Goal: Task Accomplishment & Management: Manage account settings

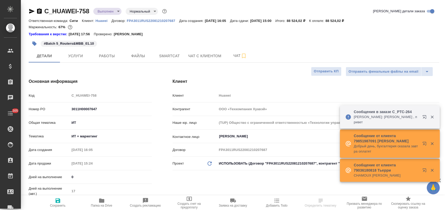
select select "RU"
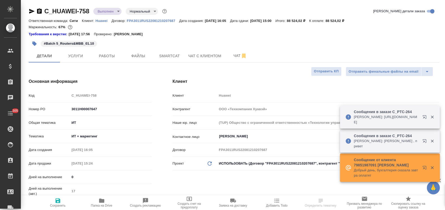
click at [103, 202] on icon "button" at bounding box center [101, 200] width 5 height 4
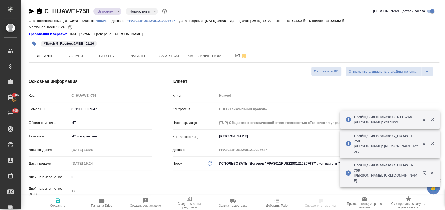
select select "RU"
type textarea "x"
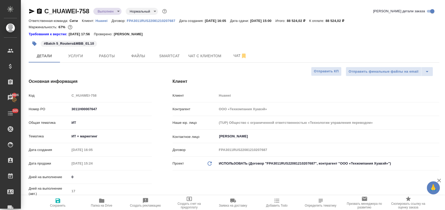
type textarea "x"
drag, startPoint x: 91, startPoint y: 13, endPoint x: 46, endPoint y: 10, distance: 45.5
click at [46, 10] on div "C_HUAWEI-758 Выполнен completed Нормальный normal" at bounding box center [98, 11] width 139 height 8
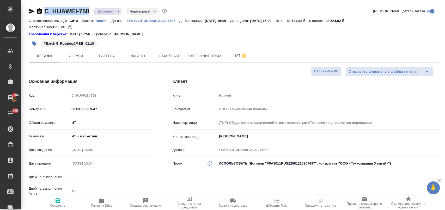
copy link "C_HUAWEI-758"
type textarea "x"
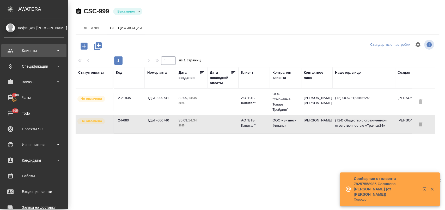
click at [35, 50] on div "Клиенты" at bounding box center [34, 51] width 60 height 8
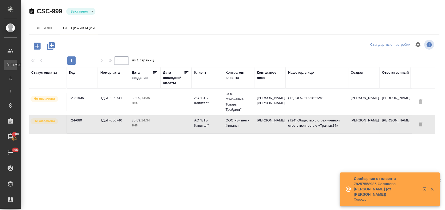
click at [8, 64] on div "Клиенты" at bounding box center [4, 64] width 8 height 5
select select "RU"
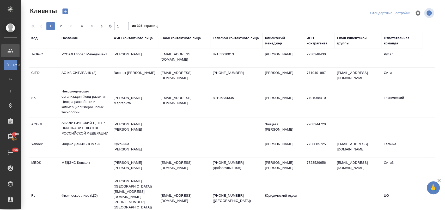
click at [68, 40] on div "Название" at bounding box center [70, 37] width 16 height 5
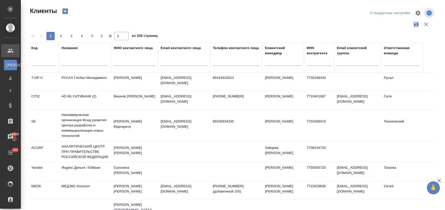
click at [94, 64] on input "text" at bounding box center [85, 62] width 47 height 7
type input "деметра"
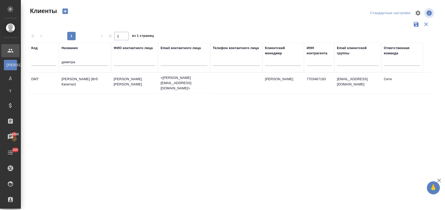
click at [98, 77] on td "[PERSON_NAME] (Втб Капитал)" at bounding box center [85, 83] width 52 height 18
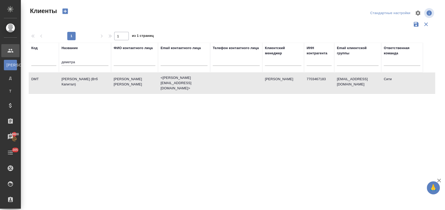
click at [98, 77] on td "[PERSON_NAME] (Втб Капитал)" at bounding box center [85, 83] width 52 height 18
click at [103, 83] on td "[PERSON_NAME] (Втб Капитал)" at bounding box center [85, 83] width 52 height 18
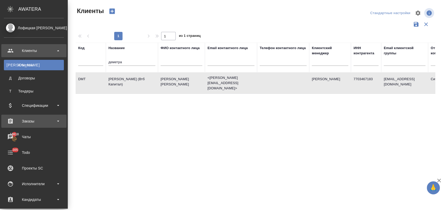
click at [36, 121] on div "Заказы" at bounding box center [34, 121] width 60 height 8
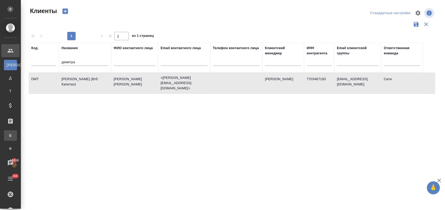
click at [8, 134] on div "Все заказы" at bounding box center [4, 135] width 8 height 5
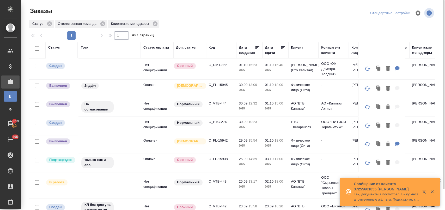
click at [221, 61] on td "C_DMT-322" at bounding box center [221, 69] width 30 height 18
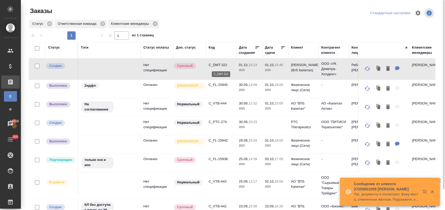
click at [227, 64] on p "C_DMT-322" at bounding box center [221, 64] width 25 height 5
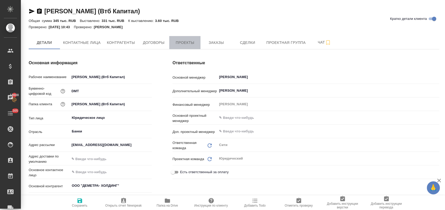
click at [183, 44] on span "Проекты" at bounding box center [184, 42] width 25 height 7
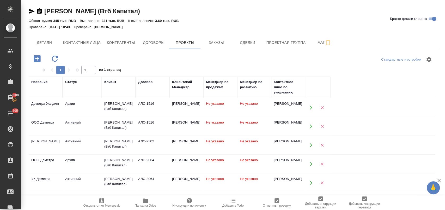
click at [37, 61] on icon "button" at bounding box center [37, 58] width 7 height 7
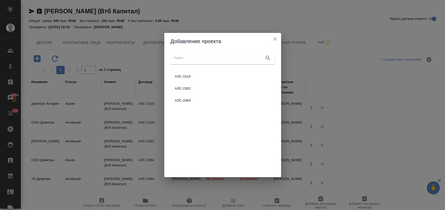
click at [275, 39] on icon "close" at bounding box center [275, 39] width 4 height 4
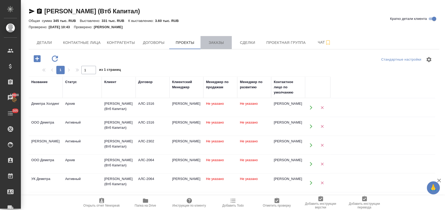
click at [213, 44] on span "Заказы" at bounding box center [216, 42] width 25 height 7
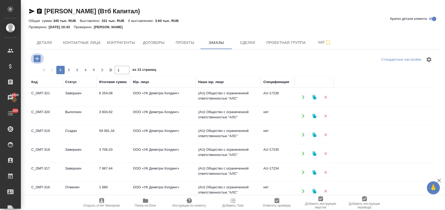
click at [37, 60] on icon "button" at bounding box center [37, 58] width 9 height 9
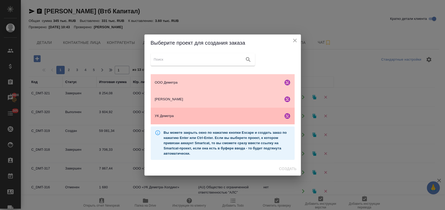
click at [211, 115] on span "УК Деметра" at bounding box center [218, 115] width 126 height 5
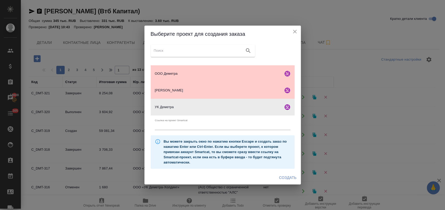
click at [289, 179] on span "Создать" at bounding box center [287, 177] width 17 height 7
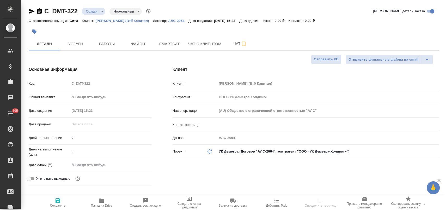
select select "RU"
click at [105, 94] on body "🙏 .cls-1 fill:#fff; AWATERA Лофицкая Юлия Владимировна Клиенты Спецификации Зак…" at bounding box center [222, 126] width 445 height 252
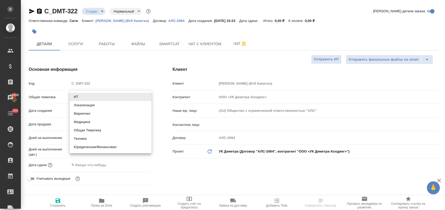
click at [122, 147] on li "Юридическая/Финансовая" at bounding box center [111, 147] width 82 height 8
type input "yr-fn"
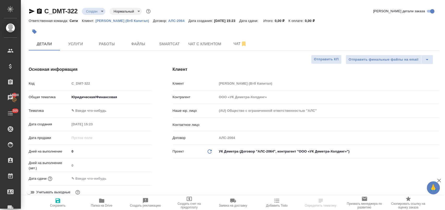
click at [94, 111] on div ".cls-1 fill:#fff; AWATERA Лофицкая Юлия Владимировна Клиенты Спецификации Заказ…" at bounding box center [222, 105] width 445 height 210
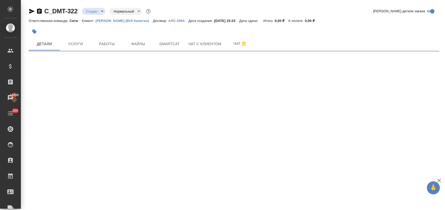
select select "RU"
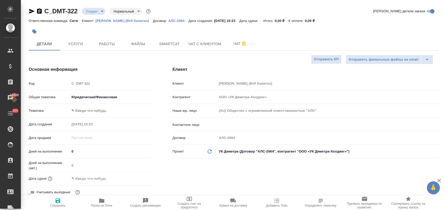
type textarea "x"
click at [100, 111] on body "🙏 .cls-1 fill:#fff; AWATERA Лофицкая Юлия Владимировна Клиенты Спецификации Зак…" at bounding box center [222, 126] width 445 height 252
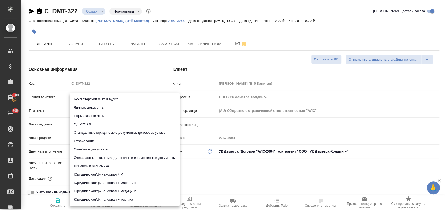
click at [117, 131] on li "Стандартные юридические документы, договоры, уставы" at bounding box center [125, 132] width 110 height 8
type input "5f647205b73bc97568ca66bf"
type textarea "x"
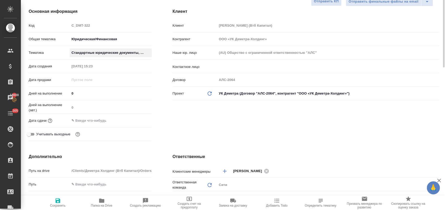
scroll to position [29, 0]
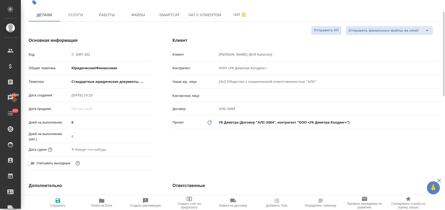
drag, startPoint x: 93, startPoint y: 151, endPoint x: 113, endPoint y: 146, distance: 20.8
click at [93, 151] on input "text" at bounding box center [93, 150] width 46 height 8
click at [136, 146] on icon "button" at bounding box center [137, 149] width 6 height 6
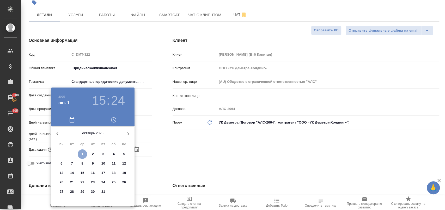
click at [84, 155] on span "1" at bounding box center [82, 153] width 9 height 5
type input "01.10.2025 15:24"
type textarea "x"
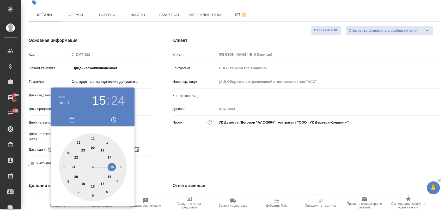
click at [113, 167] on div at bounding box center [93, 167] width 68 height 68
type textarea "x"
click at [69, 181] on div at bounding box center [93, 167] width 68 height 68
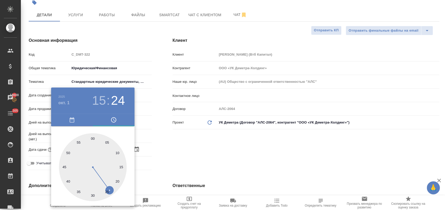
type input "01.10.2025 15:40"
type textarea "x"
click at [177, 158] on div at bounding box center [222, 105] width 445 height 210
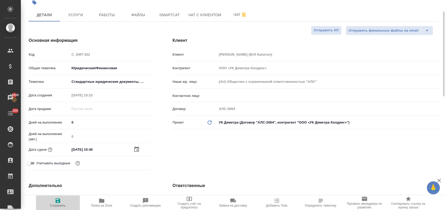
click at [59, 201] on icon "button" at bounding box center [58, 200] width 5 height 5
type textarea "x"
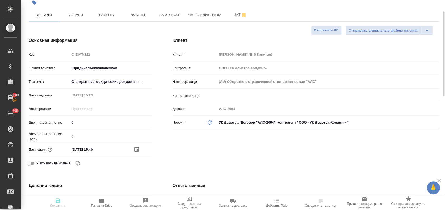
type textarea "x"
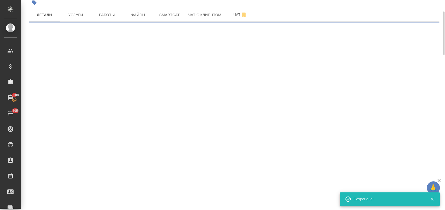
select select "RU"
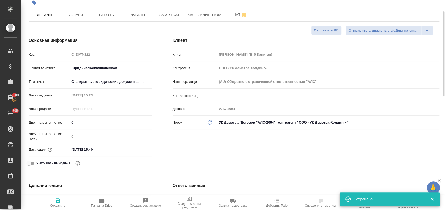
type textarea "x"
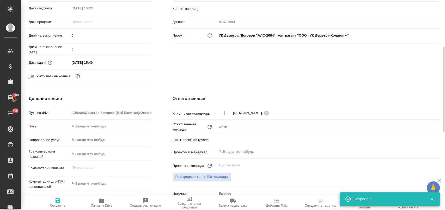
scroll to position [174, 0]
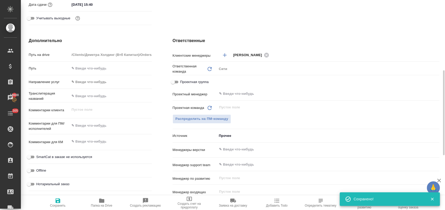
type textarea "x"
click at [88, 128] on textarea at bounding box center [111, 125] width 82 height 9
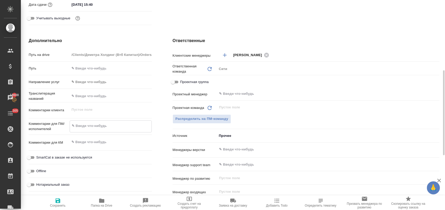
type textarea "п"
type textarea "x"
type textarea "пе"
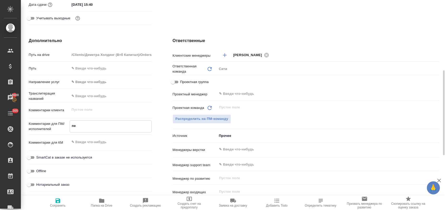
type textarea "x"
type textarea "пер"
type textarea "x"
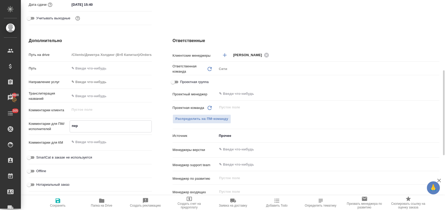
type textarea "x"
type textarea "пере"
type textarea "x"
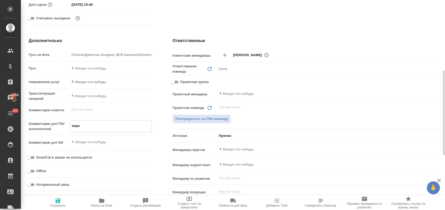
type textarea "x"
type textarea "перев"
type textarea "x"
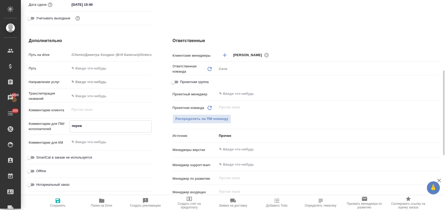
type textarea "перево"
type textarea "x"
type textarea "перевод"
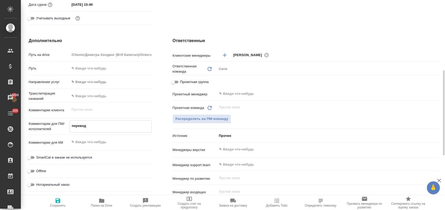
type textarea "x"
type textarea "переводи"
type textarea "x"
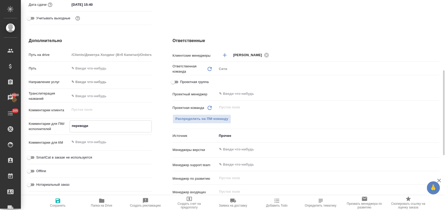
type textarea "x"
type textarea "переводим"
type textarea "x"
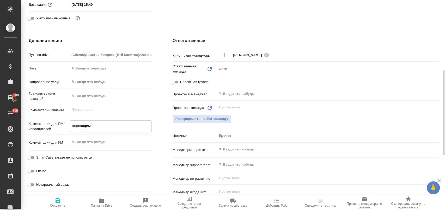
type textarea "x"
type textarea "переводим"
type textarea "x"
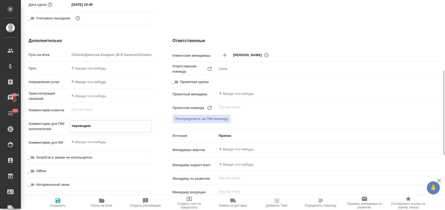
type textarea "переводим т"
type textarea "x"
type textarea "переводим то"
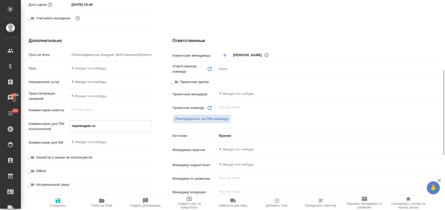
type textarea "x"
type textarea "переводим тол"
type textarea "x"
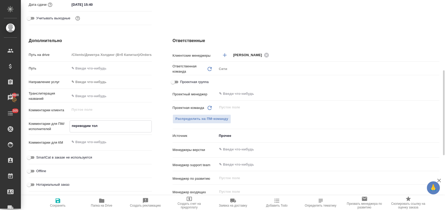
type textarea "x"
type textarea "переводим толь"
type textarea "x"
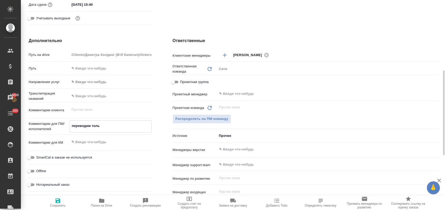
type textarea "x"
type textarea "переводим тольк"
type textarea "x"
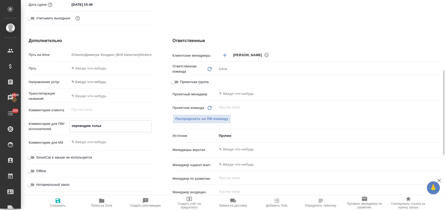
type textarea "переводим только"
type textarea "x"
type textarea "переводим только"
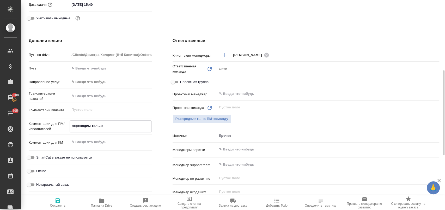
type textarea "x"
type textarea "переводим только т"
type textarea "x"
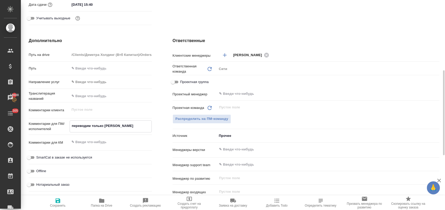
type textarea "x"
type textarea "переводим только то"
type textarea "x"
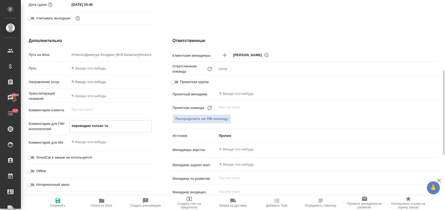
type textarea "x"
type textarea "переводим только то,"
type textarea "x"
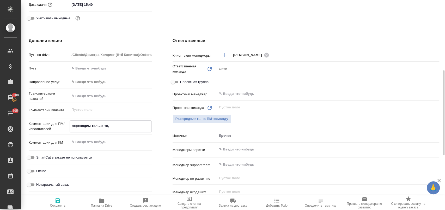
type textarea "переводим только то,"
type textarea "x"
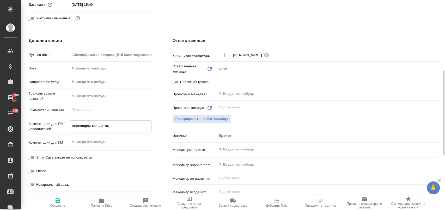
type textarea "переводим только то, ч"
type textarea "x"
type textarea "переводим только то, чт"
type textarea "x"
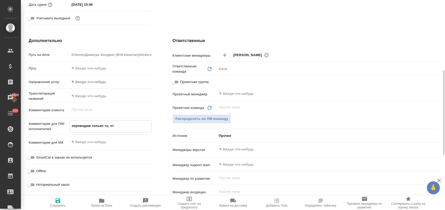
type textarea "x"
type textarea "переводим только то, что"
type textarea "x"
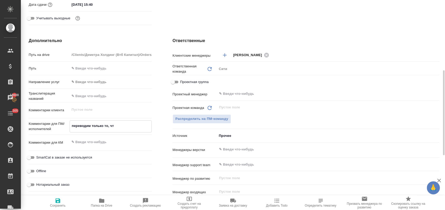
type textarea "x"
type textarea "переводим только то, что"
type textarea "x"
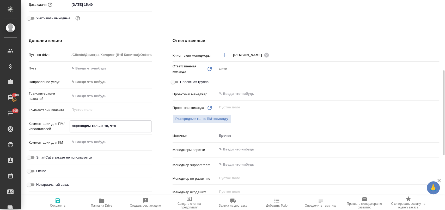
type textarea "переводим только то, что н"
type textarea "x"
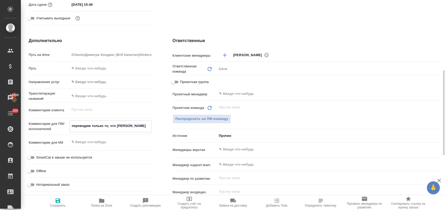
type textarea "переводим только то, что не"
type textarea "x"
type textarea "переводим только то, что не"
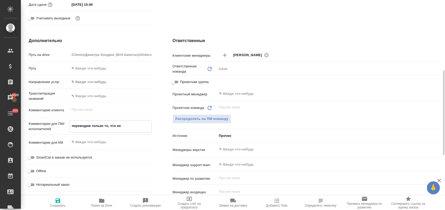
type textarea "x"
type textarea "переводим только то, что не д"
type textarea "x"
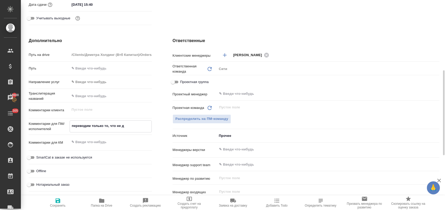
type textarea "x"
type textarea "переводим только то, что не ду"
type textarea "x"
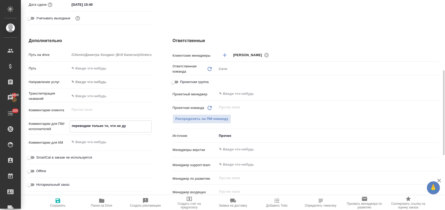
type textarea "переводим только то, что не дуб"
type textarea "x"
type textarea "переводим только то, что не дубл"
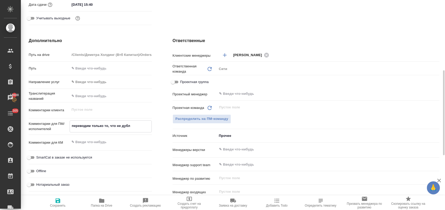
type textarea "x"
type textarea "переводим только то, что не дубли"
type textarea "x"
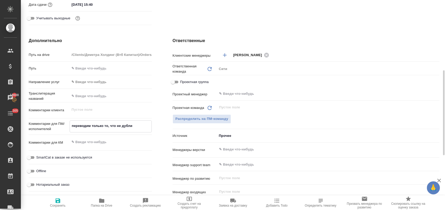
type textarea "x"
type textarea "переводим только то, что не дублир"
type textarea "x"
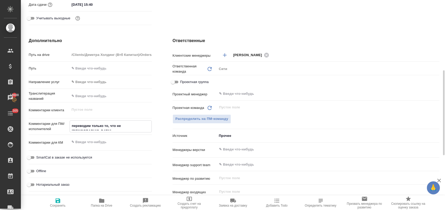
type textarea "x"
type textarea "переводим только то, что не дублиру"
type textarea "x"
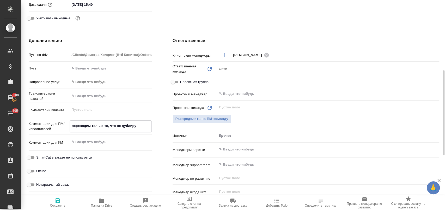
type textarea "переводим только то, что не дублируе"
type textarea "x"
type textarea "переводим только то, что не дублирует"
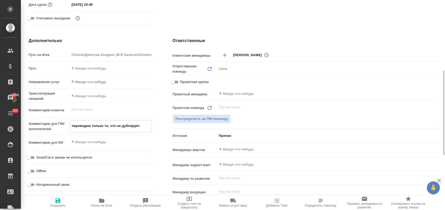
type textarea "x"
type textarea "переводим только то, что не дублируетс"
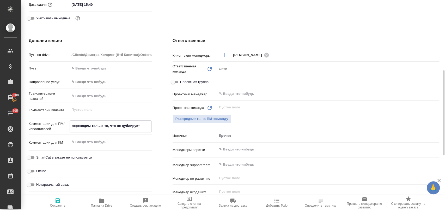
type textarea "x"
type textarea "переводим только то, что не дублируется"
type textarea "x"
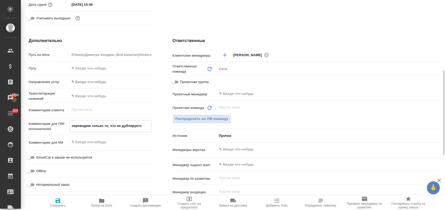
type textarea "x"
type textarea "переводим только то, что не дублируется."
type textarea "x"
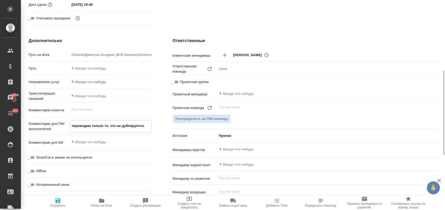
type textarea "переводим только то, что не дублируется."
type textarea "x"
type textarea "переводим только то, что не дублируется. т"
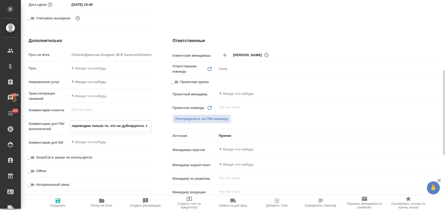
type textarea "x"
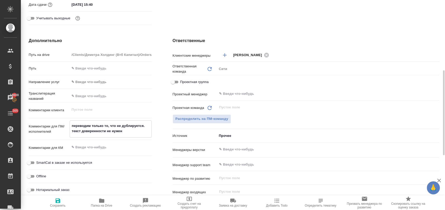
click at [63, 202] on span "Сохранить" at bounding box center [58, 202] width 38 height 10
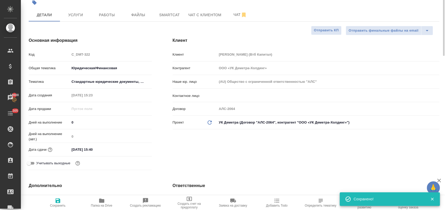
scroll to position [0, 0]
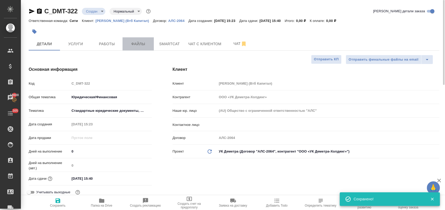
click at [137, 48] on button "Файлы" at bounding box center [138, 43] width 31 height 13
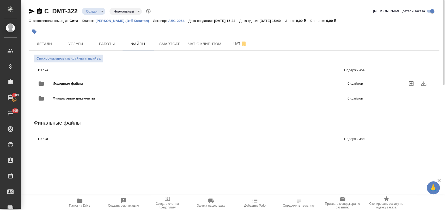
click at [72, 81] on span "Исходные файлы" at bounding box center [134, 83] width 163 height 5
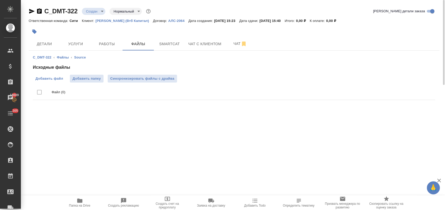
click at [54, 77] on span "Добавить файл" at bounding box center [49, 78] width 28 height 5
click at [0, 0] on input "Добавить файл" at bounding box center [0, 0] width 0 height 0
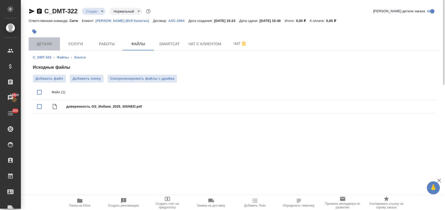
click at [50, 43] on span "Детали" at bounding box center [44, 44] width 25 height 7
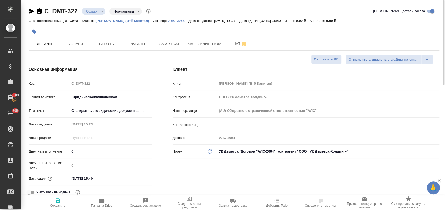
scroll to position [58, 0]
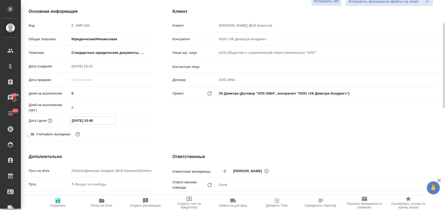
click at [104, 122] on input "01.10.2025 15:40" at bounding box center [93, 121] width 46 height 8
click at [164, 116] on div "Клиент Клиент Деметра Холдинг (Втб Капитал) Контрагент ООО «УК Деметра-Холдинг»…" at bounding box center [306, 75] width 288 height 155
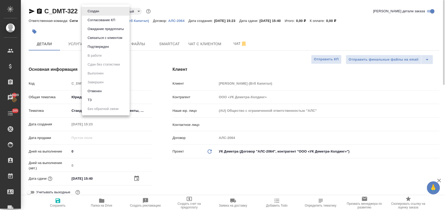
click at [103, 13] on body "🙏 .cls-1 fill:#fff; AWATERA Лофицкая Юлия Владимировна Клиенты Спецификации Зак…" at bounding box center [222, 126] width 445 height 252
click at [94, 101] on li "ТЗ" at bounding box center [106, 99] width 48 height 9
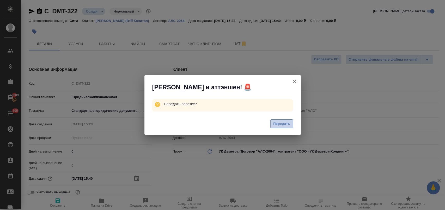
click at [288, 125] on span "Передать" at bounding box center [281, 124] width 17 height 6
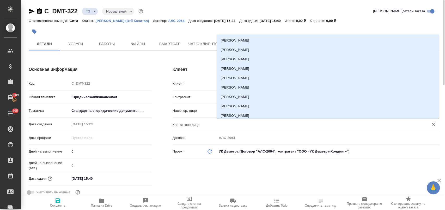
click at [236, 123] on input "text" at bounding box center [320, 124] width 202 height 6
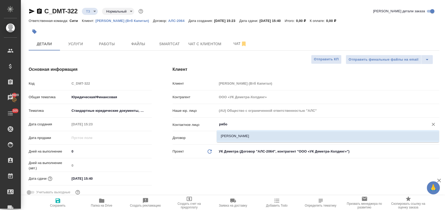
click at [234, 133] on li "Рябоконь Анна" at bounding box center [328, 135] width 222 height 9
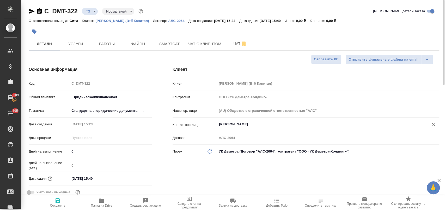
click at [56, 200] on icon "button" at bounding box center [58, 200] width 5 height 5
click at [76, 38] on button "Услуги" at bounding box center [75, 43] width 31 height 13
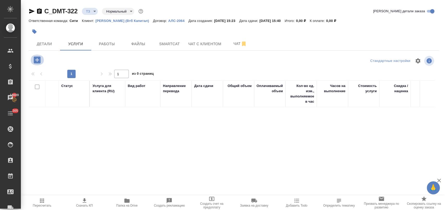
click at [35, 59] on icon "button" at bounding box center [37, 59] width 7 height 7
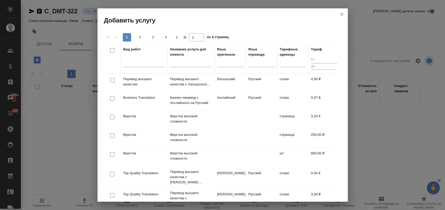
click at [112, 136] on input "checkbox" at bounding box center [112, 135] width 4 height 4
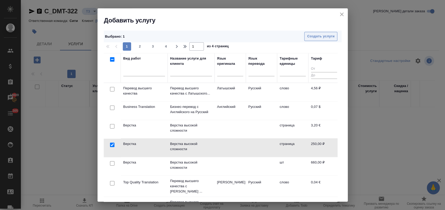
click at [317, 36] on span "Создать услуги" at bounding box center [320, 36] width 27 height 6
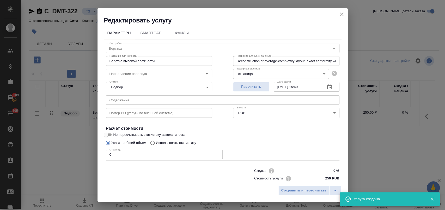
click at [131, 98] on input "text" at bounding box center [223, 99] width 234 height 9
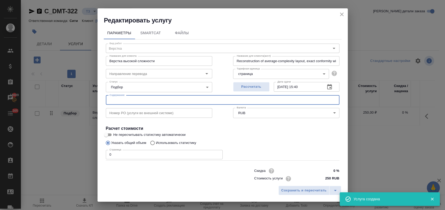
paste input "доверенность GS_Инбанк_2025_SIGNED"
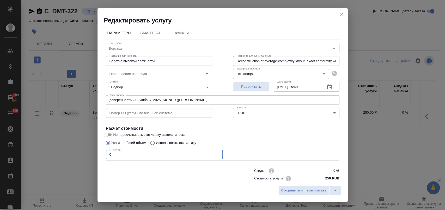
drag, startPoint x: 116, startPoint y: 157, endPoint x: 91, endPoint y: 156, distance: 25.3
click at [91, 156] on div "Редактировать услугу Параметры SmartCat Файлы Вид работ Верстка Вид работ Назва…" at bounding box center [222, 105] width 445 height 210
click at [308, 190] on span "Сохранить и пересчитать" at bounding box center [303, 190] width 45 height 6
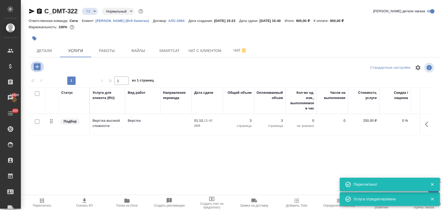
click at [37, 65] on icon "button" at bounding box center [37, 66] width 7 height 7
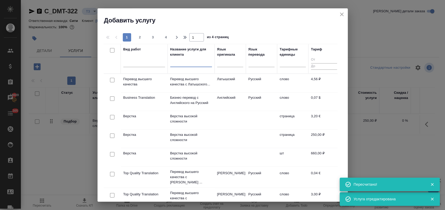
click at [203, 65] on input "text" at bounding box center [191, 63] width 42 height 7
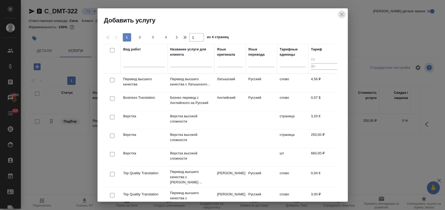
click at [342, 16] on icon "close" at bounding box center [342, 14] width 6 height 6
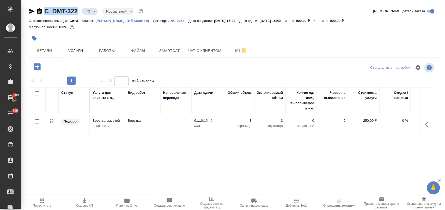
drag, startPoint x: 78, startPoint y: 13, endPoint x: 44, endPoint y: 13, distance: 33.6
click at [44, 13] on div "C_DMT-322 ТЗ tz Нормальный normal" at bounding box center [87, 11] width 116 height 8
copy link "C_DMT-322"
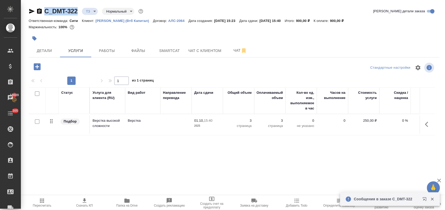
click at [39, 66] on icon "button" at bounding box center [37, 66] width 7 height 7
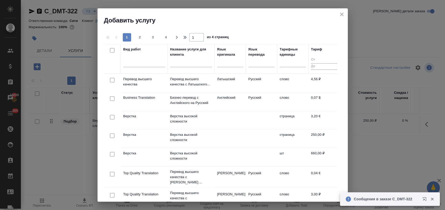
click at [187, 64] on input "text" at bounding box center [191, 63] width 42 height 7
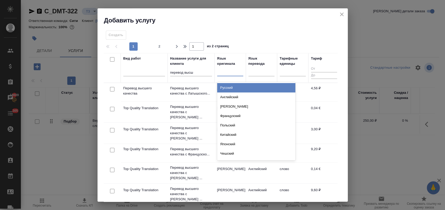
click at [232, 74] on div at bounding box center [230, 71] width 26 height 8
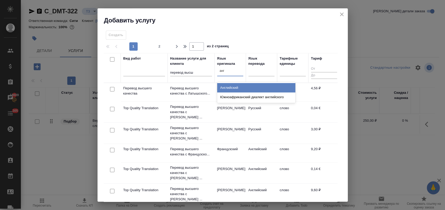
click at [234, 87] on div "Английский" at bounding box center [256, 87] width 78 height 9
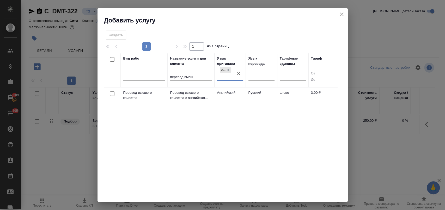
click at [113, 94] on input "checkbox" at bounding box center [112, 93] width 4 height 4
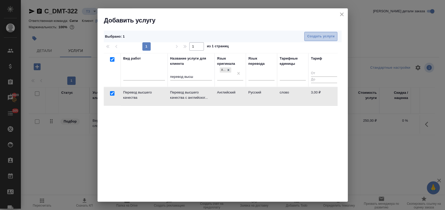
click at [320, 34] on span "Создать услуги" at bounding box center [320, 36] width 27 height 6
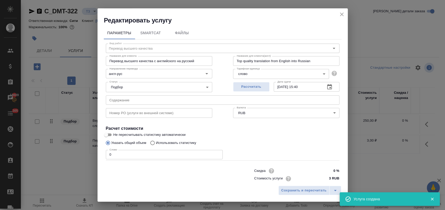
click at [110, 101] on input "text" at bounding box center [223, 99] width 234 height 9
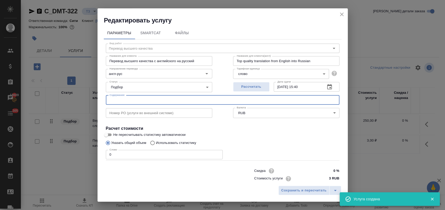
paste input "доверенность GS_Инбанк_2025_SIGNED"
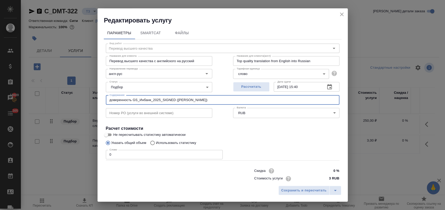
click at [162, 142] on p "Использовать статистику" at bounding box center [176, 142] width 40 height 5
click at [156, 142] on input "Использовать статистику" at bounding box center [152, 143] width 8 height 10
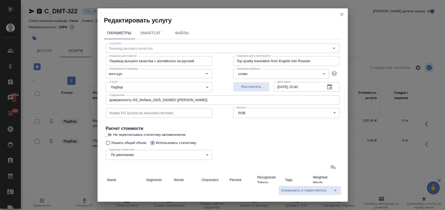
click at [330, 169] on icon at bounding box center [333, 167] width 6 height 6
click at [0, 0] on input "file" at bounding box center [0, 0] width 0 height 0
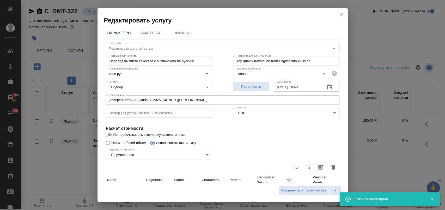
scroll to position [58, 0]
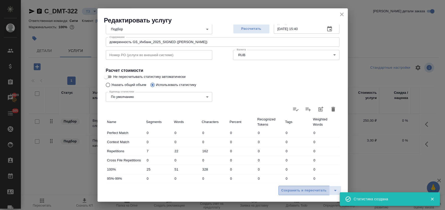
click at [298, 191] on span "Сохранить и пересчитать" at bounding box center [303, 190] width 45 height 6
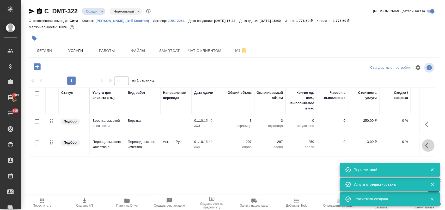
click at [425, 144] on icon "button" at bounding box center [428, 145] width 6 height 6
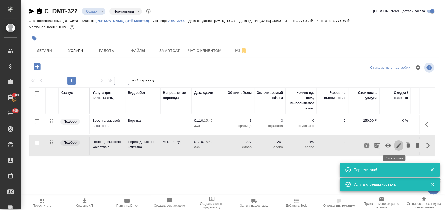
click at [396, 144] on icon "button" at bounding box center [399, 145] width 6 height 6
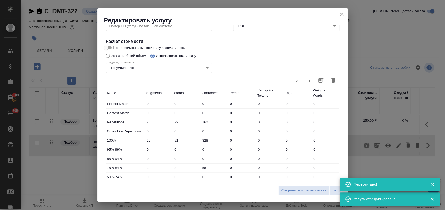
scroll to position [145, 0]
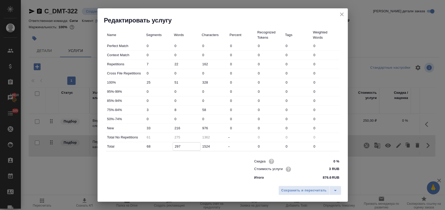
drag, startPoint x: 180, startPoint y: 145, endPoint x: 174, endPoint y: 147, distance: 5.7
click at [174, 147] on input "297" at bounding box center [186, 146] width 27 height 8
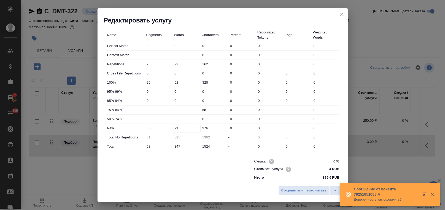
click at [185, 129] on input "216" at bounding box center [186, 128] width 27 height 8
click at [311, 191] on span "Сохранить и пересчитать" at bounding box center [303, 190] width 45 height 6
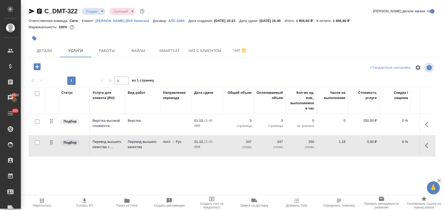
click at [41, 67] on icon "button" at bounding box center [37, 66] width 9 height 9
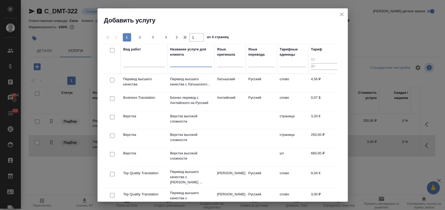
click at [184, 61] on input "text" at bounding box center [191, 63] width 42 height 7
click at [149, 59] on div at bounding box center [144, 62] width 42 height 8
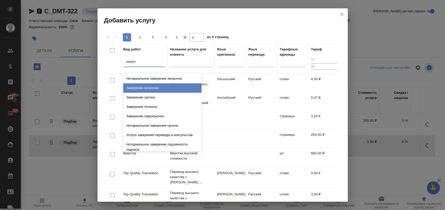
click at [149, 85] on div "Заверение несрочно" at bounding box center [162, 87] width 78 height 9
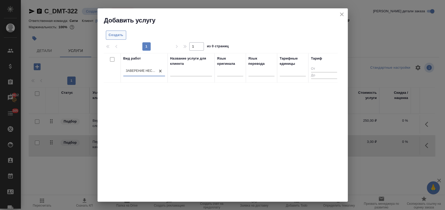
click at [123, 35] on span "Создать" at bounding box center [116, 35] width 15 height 6
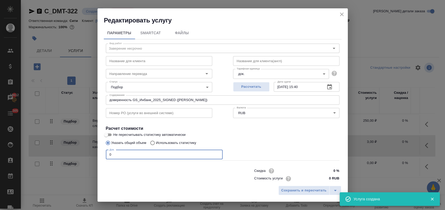
drag, startPoint x: 119, startPoint y: 157, endPoint x: 91, endPoint y: 159, distance: 27.7
click at [91, 159] on div "Редактировать услугу Параметры SmartCat Файлы Вид работ Заверение несрочно Вид …" at bounding box center [222, 105] width 445 height 210
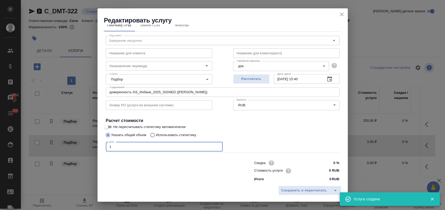
scroll to position [10, 0]
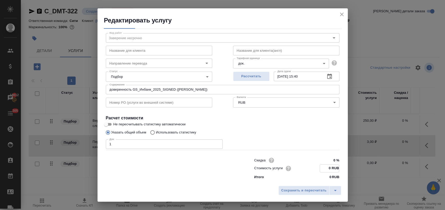
click at [320, 167] on input "0 RUB" at bounding box center [329, 168] width 19 height 8
click at [318, 191] on span "Сохранить и пересчитать" at bounding box center [303, 190] width 45 height 6
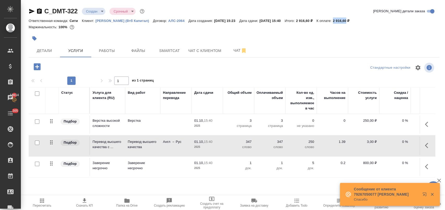
drag, startPoint x: 347, startPoint y: 20, endPoint x: 360, endPoint y: 21, distance: 12.5
click at [354, 21] on p "2 916,60 ₽" at bounding box center [343, 21] width 21 height 4
copy p "2 916,60"
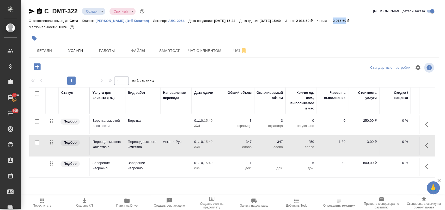
click at [86, 201] on icon "button" at bounding box center [84, 200] width 6 height 6
click at [235, 50] on span "Чат" at bounding box center [240, 50] width 25 height 7
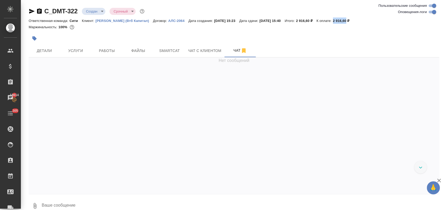
scroll to position [100, 0]
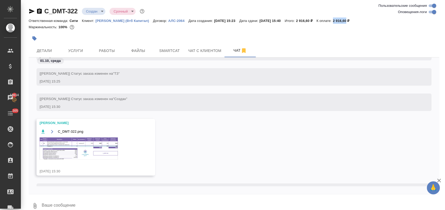
click at [69, 145] on img at bounding box center [79, 148] width 78 height 22
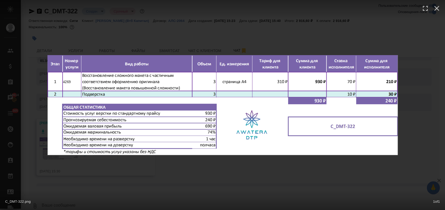
click at [154, 169] on div "C_DMT-322.png 1 of 1" at bounding box center [222, 105] width 445 height 210
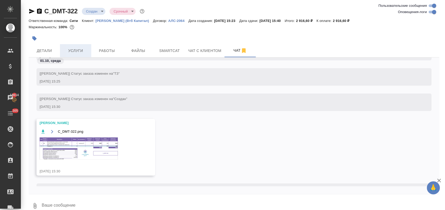
click at [80, 49] on span "Услуги" at bounding box center [75, 50] width 25 height 7
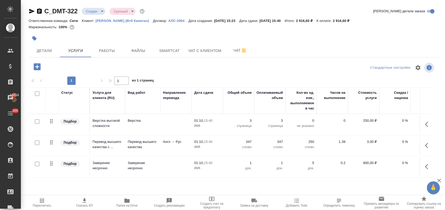
drag, startPoint x: 151, startPoint y: 31, endPoint x: 225, endPoint y: 75, distance: 86.1
click at [152, 32] on div "C_DMT-322 Создан new Срочный urgent Кратко детали заказа Ответственная команда:…" at bounding box center [234, 20] width 411 height 26
click at [399, 142] on p "0 %" at bounding box center [395, 141] width 26 height 5
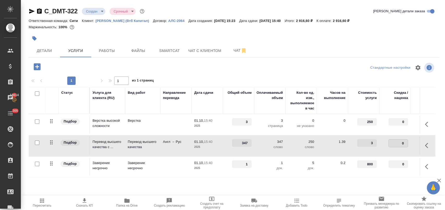
drag, startPoint x: 396, startPoint y: 142, endPoint x: 411, endPoint y: 143, distance: 15.5
click at [411, 143] on tr "Подбор Перевод высшего качества с ... Перевод высшего качества Англ → Рус 01.10…" at bounding box center [275, 145] width 492 height 21
drag, startPoint x: 401, startPoint y: 165, endPoint x: 405, endPoint y: 165, distance: 3.4
click at [405, 165] on input "0" at bounding box center [398, 164] width 19 height 8
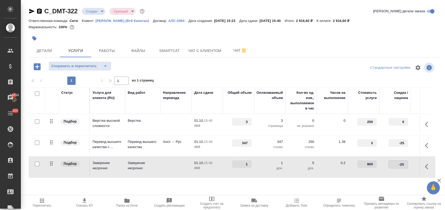
click at [389, 171] on td "-25" at bounding box center [394, 166] width 31 height 18
click at [86, 67] on span "Сохранить и пересчитать" at bounding box center [73, 66] width 45 height 6
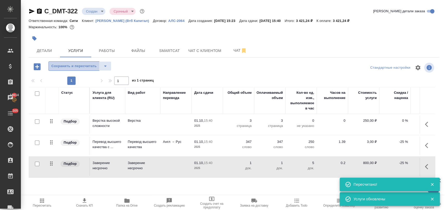
click at [78, 63] on span "Сохранить и пересчитать" at bounding box center [73, 66] width 45 height 6
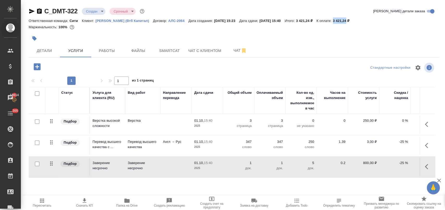
drag, startPoint x: 348, startPoint y: 21, endPoint x: 360, endPoint y: 21, distance: 12.3
click at [354, 21] on p "3 421,24 ₽" at bounding box center [343, 21] width 21 height 4
copy p "3 421,24"
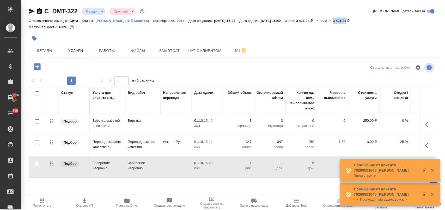
click at [89, 202] on span "Скачать КП" at bounding box center [84, 202] width 36 height 10
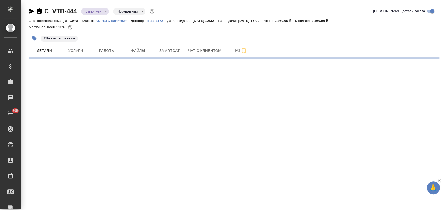
select select "RU"
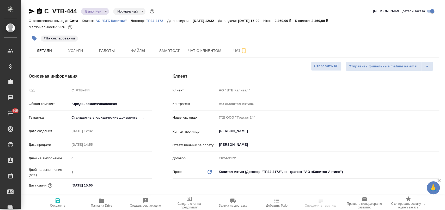
type textarea "x"
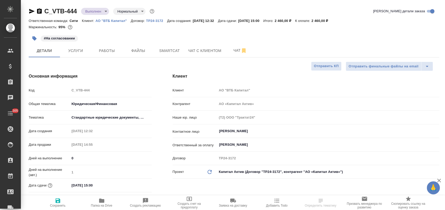
type textarea "x"
drag, startPoint x: 80, startPoint y: 10, endPoint x: 46, endPoint y: 12, distance: 34.5
click at [46, 12] on div "C_VTB-444 Выполнен completed Нормальный normal" at bounding box center [92, 11] width 127 height 8
copy link "C_VTB-444"
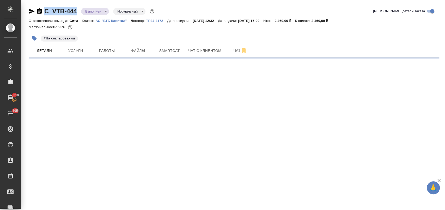
select select "RU"
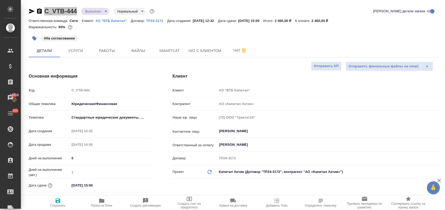
type textarea "x"
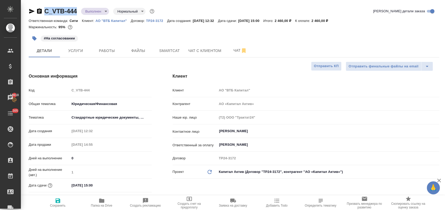
type textarea "x"
click at [106, 54] on button "Работы" at bounding box center [106, 50] width 31 height 13
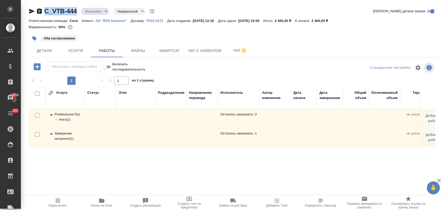
click at [52, 132] on icon at bounding box center [51, 134] width 6 height 6
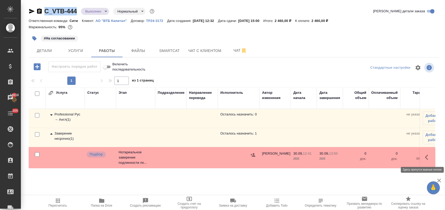
click at [428, 156] on icon "button" at bounding box center [428, 157] width 6 height 6
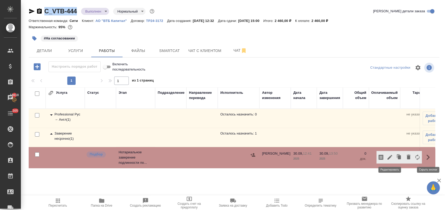
click at [390, 157] on icon "button" at bounding box center [389, 157] width 5 height 5
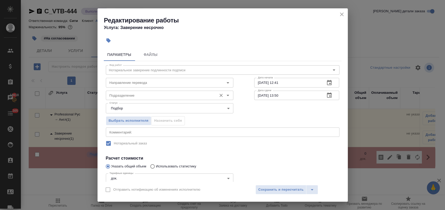
click at [129, 95] on input "Подразделение" at bounding box center [160, 95] width 107 height 6
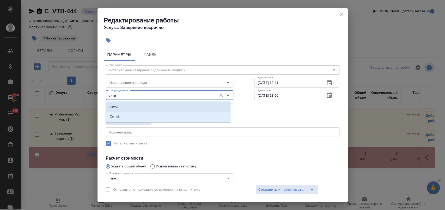
click at [128, 110] on li "Сити" at bounding box center [168, 106] width 125 height 9
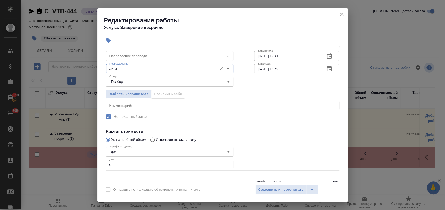
scroll to position [47, 0]
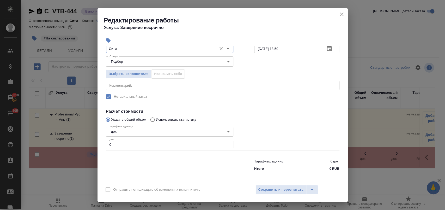
type input "Сити"
drag, startPoint x: 115, startPoint y: 142, endPoint x: 94, endPoint y: 143, distance: 20.9
click at [94, 143] on div "Редактирование работы Услуга: Заверение несрочно Параметры Файлы Вид работ Нота…" at bounding box center [222, 105] width 445 height 210
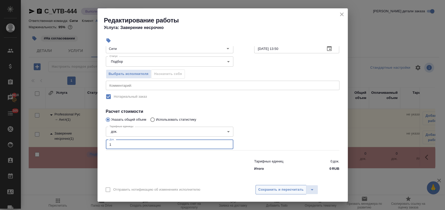
type input "1"
drag, startPoint x: 291, startPoint y: 188, endPoint x: 349, endPoint y: 175, distance: 59.2
click at [295, 188] on span "Сохранить и пересчитать" at bounding box center [280, 189] width 45 height 6
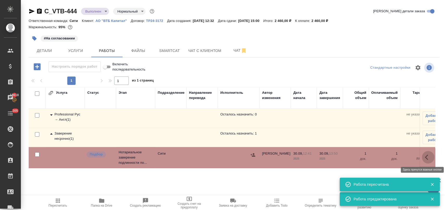
click at [426, 154] on icon "button" at bounding box center [428, 157] width 6 height 6
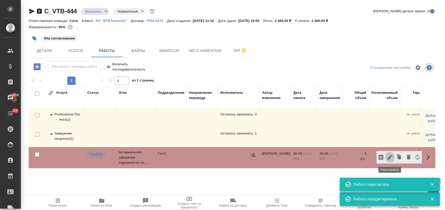
click at [391, 159] on icon "button" at bounding box center [390, 157] width 6 height 6
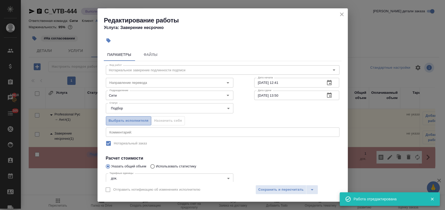
click at [136, 118] on span "Выбрать исполнителя" at bounding box center [129, 121] width 40 height 6
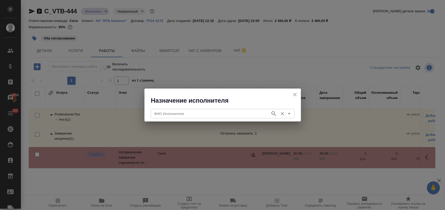
click at [213, 118] on div "ФИО Исполнителя ФИО Исполнителя" at bounding box center [223, 113] width 144 height 13
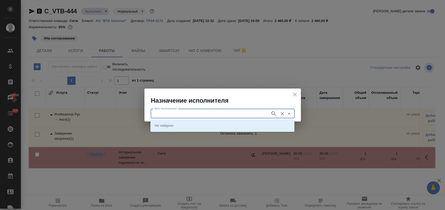
click at [214, 114] on input "ФИО Исполнителя" at bounding box center [210, 113] width 116 height 6
type input "крылова"
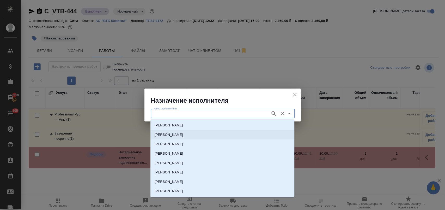
click at [183, 135] on p "НОТАРИУС Крылова Юлия Владимировна" at bounding box center [169, 134] width 28 height 5
type input "НОТАРИУС Крылова Юлия Владимировна"
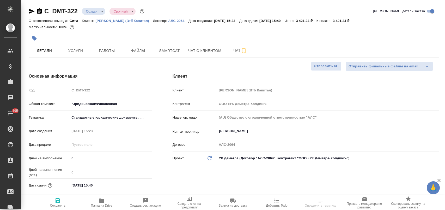
select select "RU"
click at [82, 55] on button "Услуги" at bounding box center [75, 50] width 31 height 13
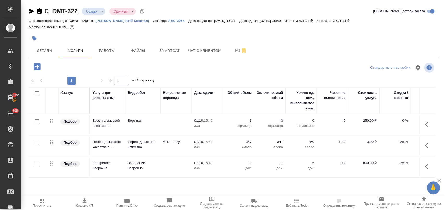
click at [396, 145] on td "-25 %" at bounding box center [394, 145] width 31 height 18
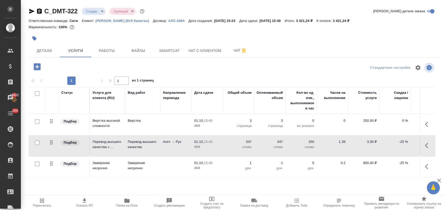
click at [397, 141] on p "-25 %" at bounding box center [395, 141] width 26 height 5
drag, startPoint x: 396, startPoint y: 144, endPoint x: 403, endPoint y: 144, distance: 7.3
click at [403, 144] on input "-25" at bounding box center [398, 143] width 19 height 8
type input "0"
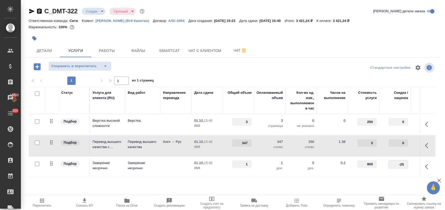
drag, startPoint x: 395, startPoint y: 163, endPoint x: 406, endPoint y: 165, distance: 10.8
drag, startPoint x: 398, startPoint y: 164, endPoint x: 410, endPoint y: 162, distance: 12.6
click at [410, 162] on tr "Подбор Заверение несрочно Заверение несрочно 01.10, 15:40 2025 1 1 док. 5 док. …" at bounding box center [275, 166] width 492 height 21
type input "0"
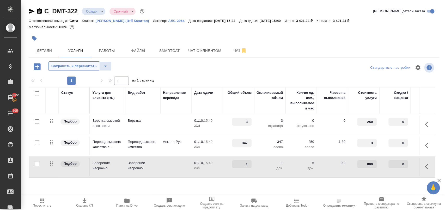
click at [81, 68] on span "Сохранить и пересчитать" at bounding box center [73, 66] width 45 height 6
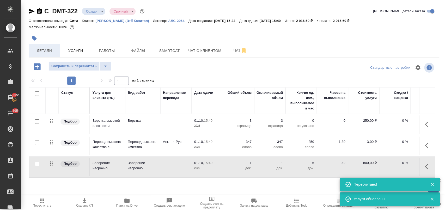
click at [39, 47] on span "Детали" at bounding box center [44, 50] width 25 height 7
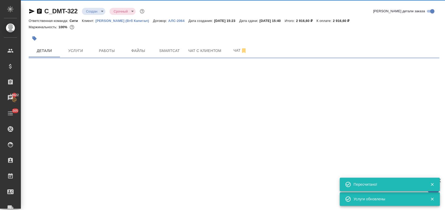
select select "RU"
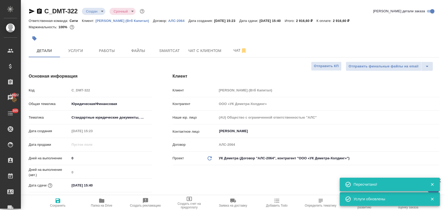
type textarea "x"
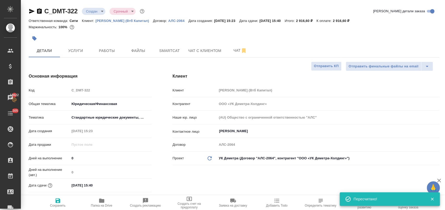
scroll to position [58, 0]
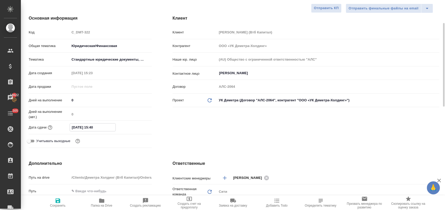
click at [110, 126] on input "01.10.2025 15:40" at bounding box center [93, 127] width 46 height 8
click at [138, 128] on icon "button" at bounding box center [137, 127] width 6 height 6
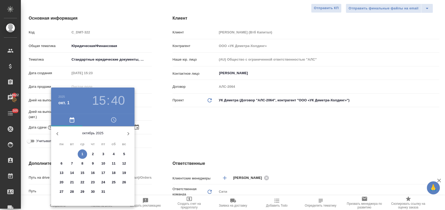
click at [101, 154] on span "3" at bounding box center [103, 153] width 9 height 5
type input "03.10.2025 15:40"
type textarea "x"
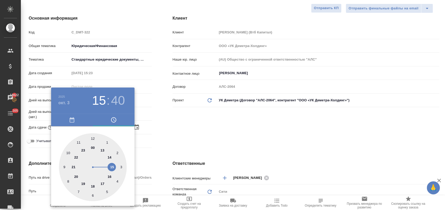
drag, startPoint x: 113, startPoint y: 166, endPoint x: 98, endPoint y: 144, distance: 26.2
click at [112, 164] on div at bounding box center [93, 167] width 68 height 68
type textarea "x"
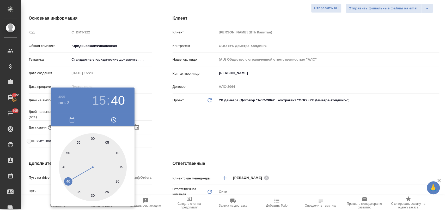
click at [93, 138] on div at bounding box center [93, 167] width 68 height 68
type input "03.10.2025 15:00"
type textarea "x"
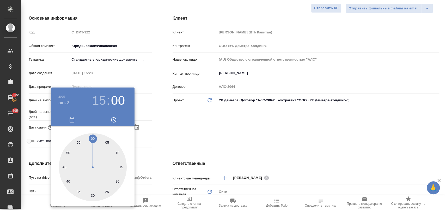
click at [207, 122] on div at bounding box center [222, 105] width 445 height 210
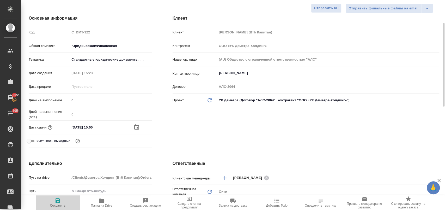
click at [59, 202] on icon "button" at bounding box center [58, 200] width 5 height 5
type textarea "x"
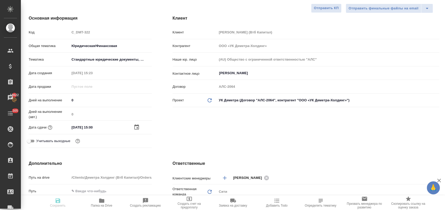
type textarea "x"
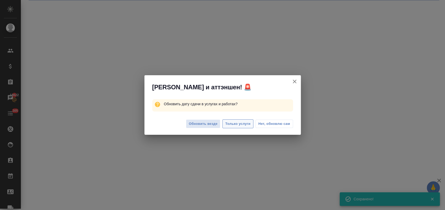
select select "RU"
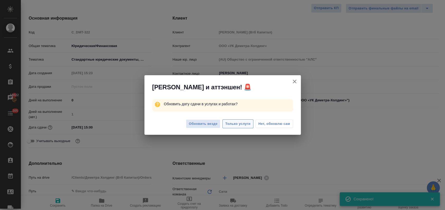
type textarea "x"
drag, startPoint x: 271, startPoint y: 122, endPoint x: 215, endPoint y: 94, distance: 62.2
click at [271, 122] on span "Нет, обновлю сам" at bounding box center [274, 123] width 32 height 5
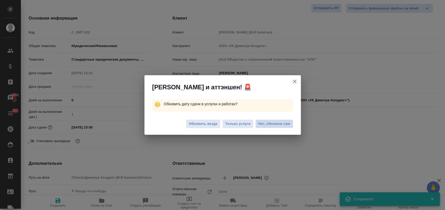
type textarea "x"
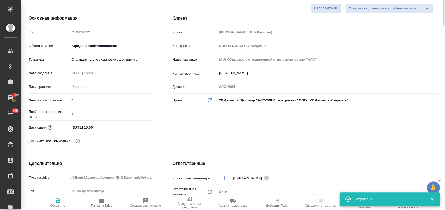
scroll to position [0, 0]
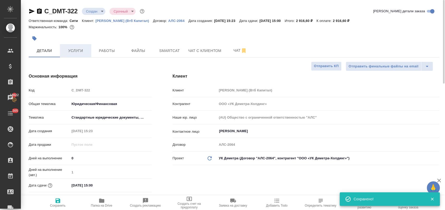
click at [86, 50] on span "Услуги" at bounding box center [75, 50] width 25 height 7
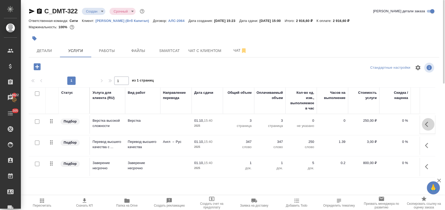
click at [430, 125] on icon "button" at bounding box center [428, 124] width 6 height 6
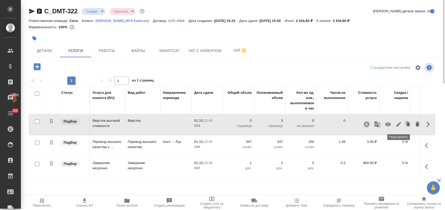
click at [398, 126] on icon "button" at bounding box center [398, 124] width 5 height 5
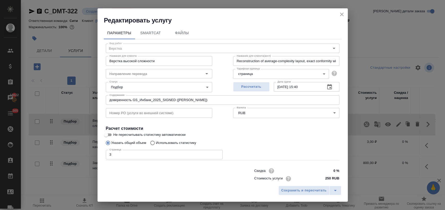
click at [327, 89] on icon "button" at bounding box center [329, 86] width 5 height 5
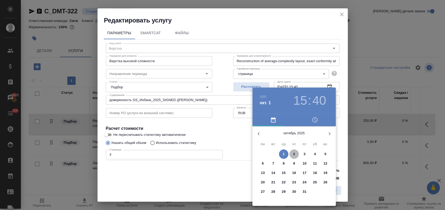
click at [295, 154] on p "2" at bounding box center [294, 153] width 2 height 5
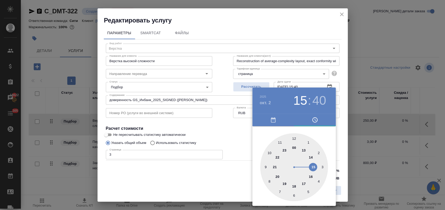
click at [311, 157] on div at bounding box center [294, 167] width 68 height 68
click at [295, 138] on div at bounding box center [294, 167] width 68 height 68
type input "02.10.2025 14:00"
click at [235, 127] on div at bounding box center [222, 105] width 445 height 210
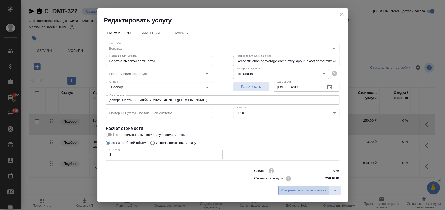
click at [290, 189] on span "Сохранить и пересчитать" at bounding box center [303, 190] width 45 height 6
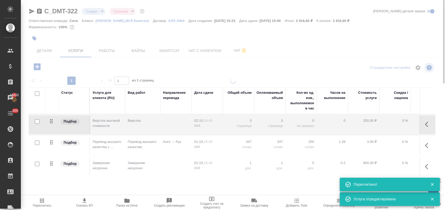
type input "normal"
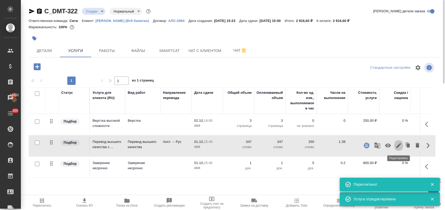
click at [396, 147] on icon "button" at bounding box center [398, 145] width 5 height 5
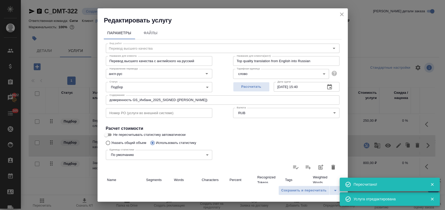
click at [326, 86] on icon "button" at bounding box center [329, 87] width 6 height 6
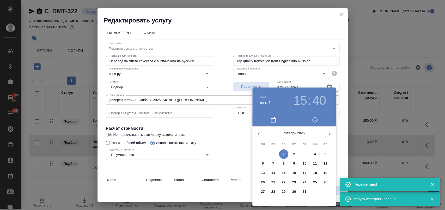
click at [292, 155] on span "2" at bounding box center [293, 153] width 9 height 5
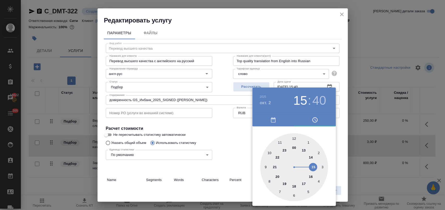
click at [312, 157] on div at bounding box center [294, 167] width 68 height 68
click at [294, 139] on div at bounding box center [294, 167] width 68 height 68
type input "02.10.2025 14:00"
click at [238, 128] on div at bounding box center [222, 105] width 445 height 210
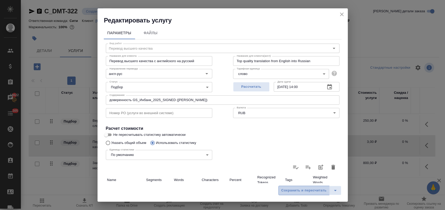
click at [290, 190] on span "Сохранить и пересчитать" at bounding box center [303, 190] width 45 height 6
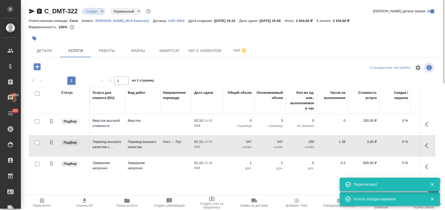
click at [425, 168] on icon "button" at bounding box center [428, 166] width 6 height 6
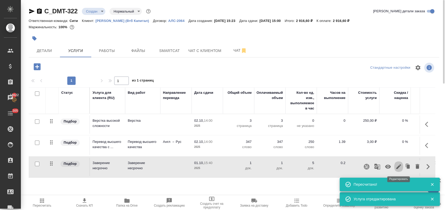
click at [398, 170] on button "button" at bounding box center [398, 166] width 9 height 13
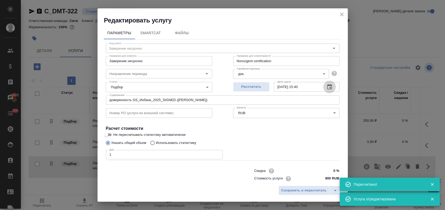
click at [328, 86] on icon "button" at bounding box center [329, 87] width 6 height 6
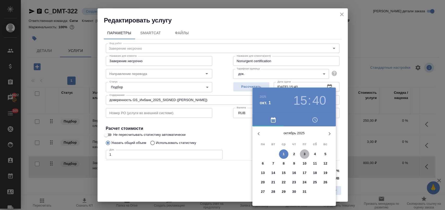
click at [307, 154] on span "3" at bounding box center [304, 153] width 9 height 5
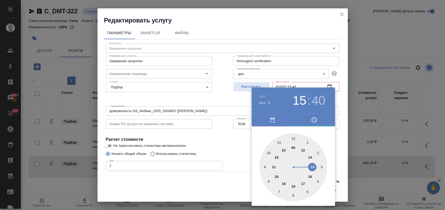
click at [311, 158] on div at bounding box center [293, 167] width 68 height 68
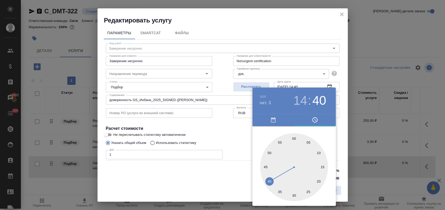
click at [295, 138] on div at bounding box center [294, 167] width 68 height 68
type input "03.10.2025 14:00"
click at [245, 129] on div at bounding box center [222, 105] width 445 height 210
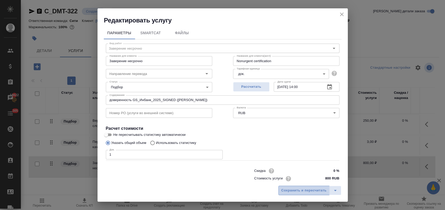
click at [304, 188] on span "Сохранить и пересчитать" at bounding box center [303, 190] width 45 height 6
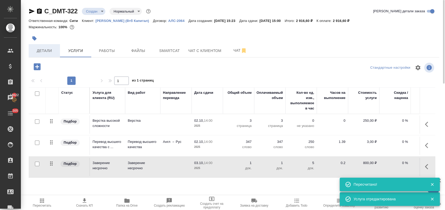
click at [50, 49] on span "Детали" at bounding box center [44, 50] width 25 height 7
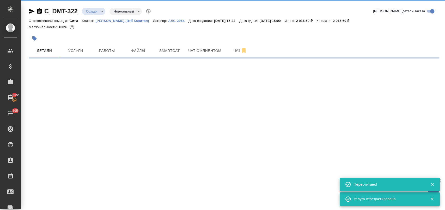
select select "RU"
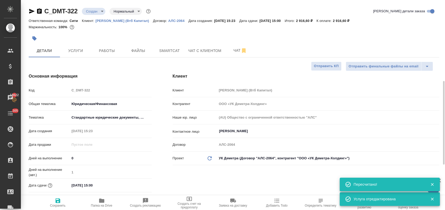
type textarea "x"
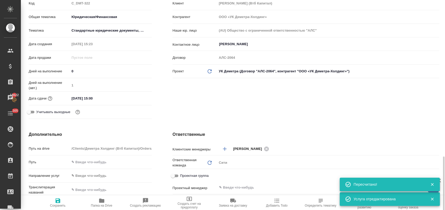
scroll to position [174, 0]
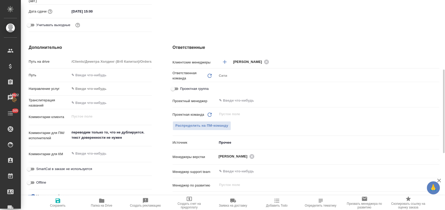
type textarea "x"
click at [129, 137] on textarea "переводим только то, что не дублируется. текст доверенности не нужен" at bounding box center [111, 135] width 82 height 14
type textarea "переводим только то, что не дублируется. текст доверенности не нужен"
type textarea "x"
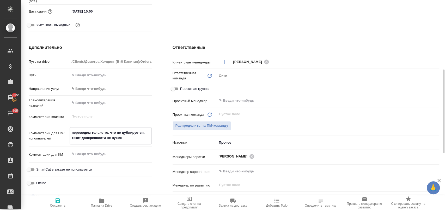
type textarea "x"
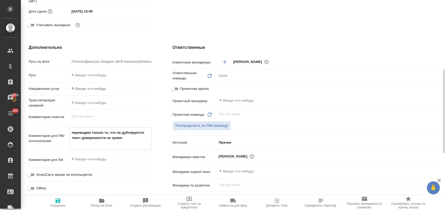
type textarea "переводим только то, что не дублируется. текст доверенности не нужен В"
type textarea "x"
type textarea "переводим только то, что не дублируется. текст доверенности не нужен В"
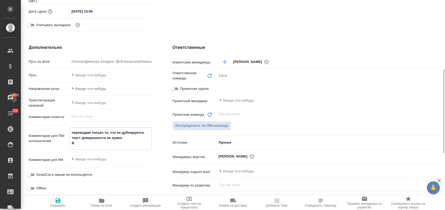
type textarea "x"
type textarea "переводим только то, что не дублируется. текст доверенности не нужен В п"
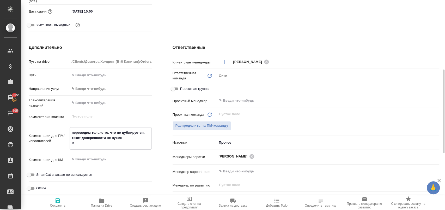
type textarea "x"
type textarea "переводим только то, что не дублируется. текст доверенности не нужен В па"
type textarea "x"
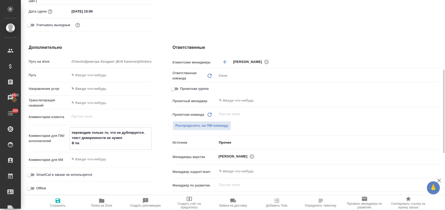
type textarea "x"
type textarea "переводим только то, что не дублируется. текст доверенности не нужен В пап"
type textarea "x"
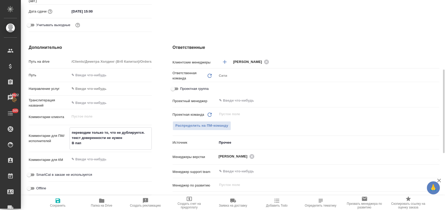
type textarea "x"
type textarea "переводим только то, что не дублируется. текст доверенности не нужен В папк"
type textarea "x"
type textarea "переводим только то, что не дублируется. текст доверенности не нужен В папку"
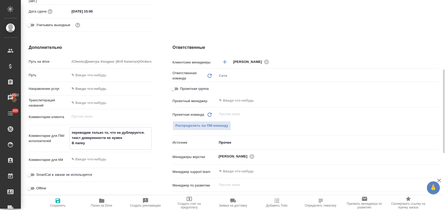
type textarea "x"
type textarea "переводим только то, что не дублируется. текст доверенности не нужен В папку"
type textarea "x"
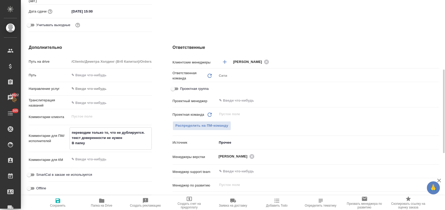
type textarea "x"
type textarea "переводим только то, что не дублируется. текст доверенности не нужен В папку R"
type textarea "x"
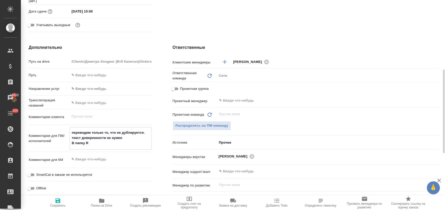
type textarea "x"
type textarea "переводим только то, что не дублируется. текст доверенности не нужен В папку Re"
type textarea "x"
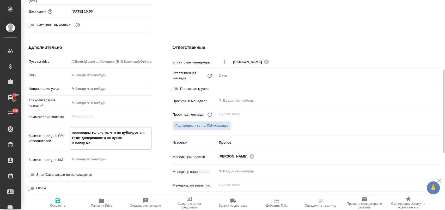
type textarea "x"
type textarea "переводим только то, что не дублируется. текст доверенности не нужен В папку Ref"
type textarea "x"
type textarea "переводим только то, что не дублируется. текст доверенности не нужен В папку Re…"
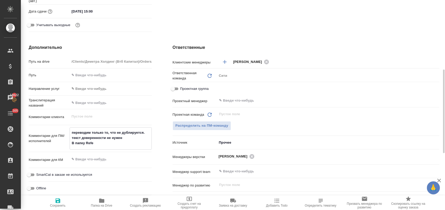
type textarea "x"
type textarea "переводим только то, что не дублируется. текст доверенности не нужен В папку Re…"
type textarea "x"
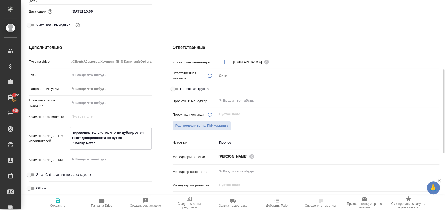
type textarea "переводим только то, что не дублируется. текст доверенности не нужен В папку Re…"
type textarea "x"
type textarea "переводим только то, что не дублируется. текст доверенности не нужен В папку Re…"
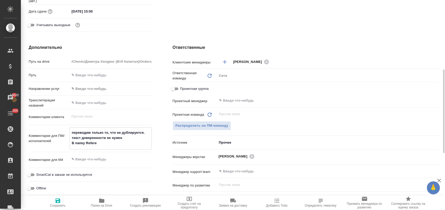
type textarea "x"
type textarea "переводим только то, что не дублируется. текст доверенности не нужен В папку Re…"
type textarea "x"
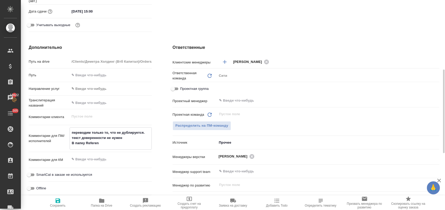
type textarea "x"
type textarea "переводим только то, что не дублируется. текст доверенности не нужен В папку Re…"
type textarea "x"
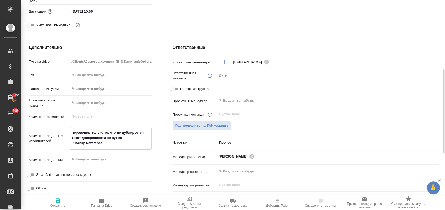
type textarea "переводим только то, что не дублируется. текст доверенности не нужен В папку Re…"
type textarea "x"
type textarea "переводим только то, что не дублируется. текст доверенности не нужен В папку Re…"
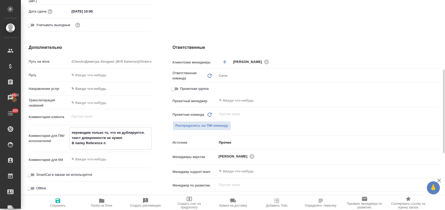
type textarea "x"
type textarea "переводим только то, что не дублируется. текст доверенности не нужен В папку Re…"
type textarea "x"
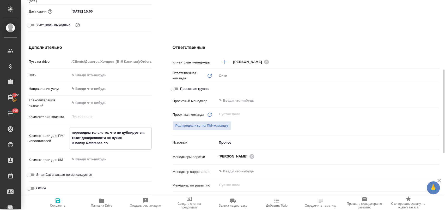
type textarea "x"
type textarea "переводим только то, что не дублируется. текст доверенности не нужен В папку Re…"
type textarea "x"
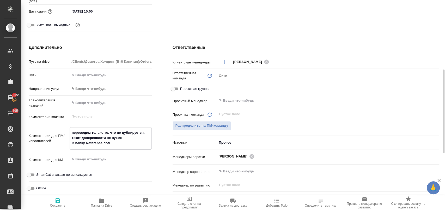
type textarea "x"
type textarea "переводим только то, что не дублируется. текст доверенности не нужен В папку Re…"
type textarea "x"
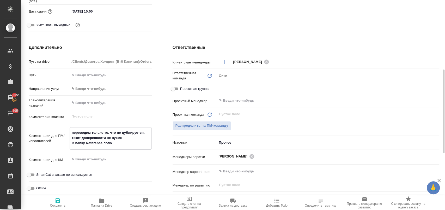
type textarea "x"
type textarea "переводим только то, что не дублируется. текст доверенности не нужен В папку Re…"
type textarea "x"
type textarea "переводим только то, что не дублируется. текст доверенности не нужен В папку Re…"
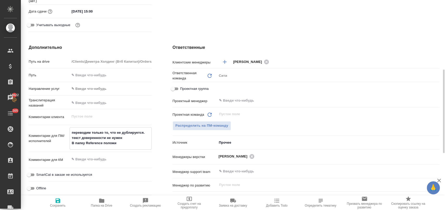
type textarea "x"
type textarea "переводим только то, что не дублируется. текст доверенности не нужен В папку Re…"
type textarea "x"
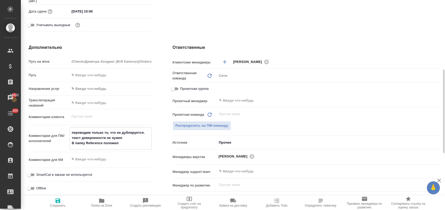
type textarea "x"
type textarea "переводим только то, что не дублируется. текст доверенности не нужен В папку Re…"
type textarea "x"
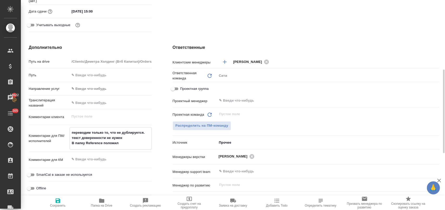
type textarea "x"
type textarea "переводим только то, что не дублируется. текст доверенности не нужен В папку Re…"
type textarea "x"
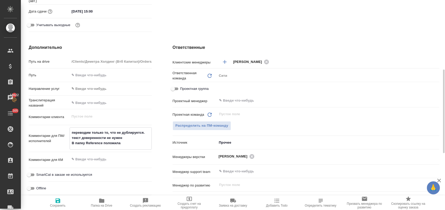
type textarea "переводим только то, что не дублируется. текст доверенности не нужен В папку Re…"
type textarea "x"
type textarea "переводим только то, что не дублируется. текст доверенности не нужен В папку Re…"
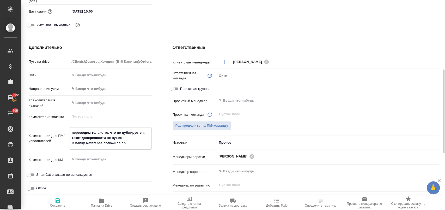
type textarea "x"
type textarea "переводим только то, что не дублируется. текст доверенности не нужен В папку Re…"
type textarea "x"
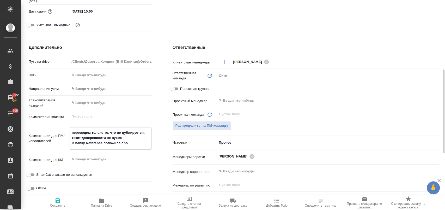
type textarea "x"
type textarea "переводим только то, что не дублируется. текст доверенности не нужен В папку Re…"
type textarea "x"
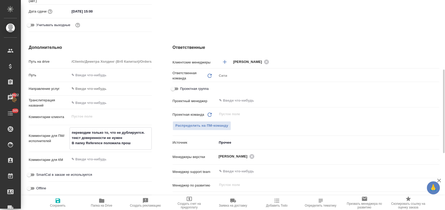
type textarea "x"
type textarea "переводим только то, что не дублируется. текст доверенности не нужен В папку Re…"
type textarea "x"
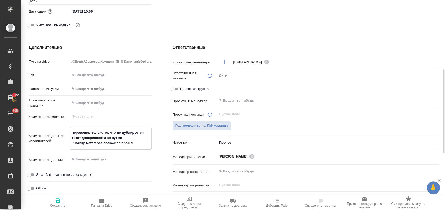
type textarea "x"
type textarea "переводим только то, что не дублируется. текст доверенности не нужен В папку Re…"
type textarea "x"
type textarea "переводим только то, что не дублируется. текст доверенности не нужен В папку Re…"
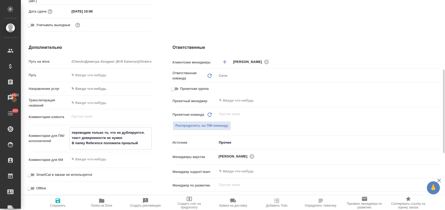
type textarea "x"
type textarea "переводим только то, что не дублируется. текст доверенности не нужен В папку Re…"
type textarea "x"
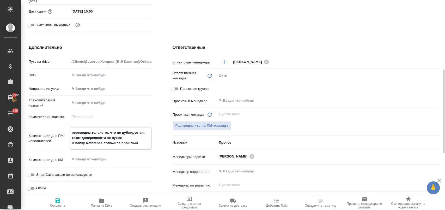
type textarea "x"
type textarea "переводим только то, что не дублируется. текст доверенности не нужен В папку Re…"
type textarea "x"
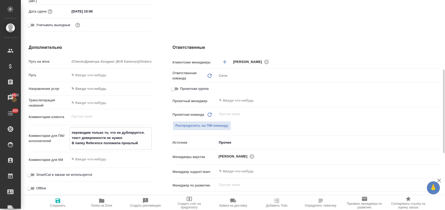
type textarea "x"
type textarea "переводим только то, что не дублируется. текст доверенности не нужен В папку Re…"
type textarea "x"
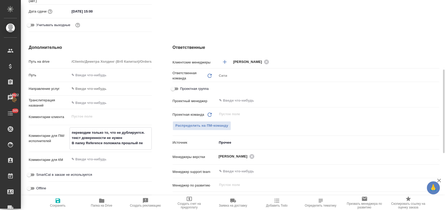
type textarea "переводим только то, что не дублируется. текст доверенности не нужен В папку Re…"
type textarea "x"
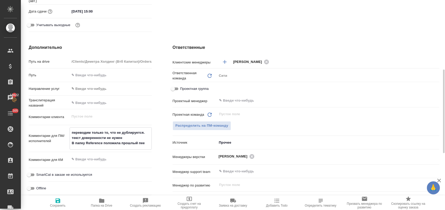
type textarea "переводим только то, что не дублируется. текст доверенности не нужен В папку Re…"
type textarea "x"
type textarea "переводим только то, что не дублируется. текст доверенности не нужен В папку Re…"
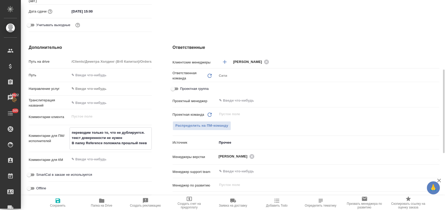
type textarea "x"
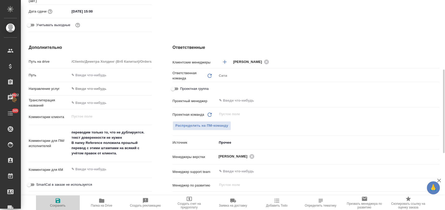
click at [65, 202] on span "Сохранить" at bounding box center [58, 202] width 38 height 10
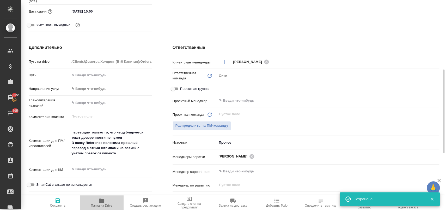
click at [107, 204] on span "Папка на Drive" at bounding box center [101, 205] width 21 height 4
click at [191, 124] on span "Распределить на ПМ-команду" at bounding box center [201, 126] width 53 height 6
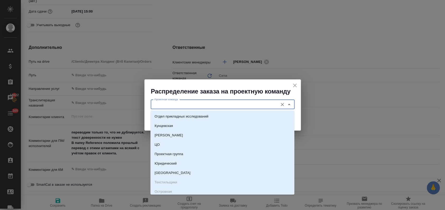
click at [206, 104] on input "Проектная команда" at bounding box center [213, 104] width 123 height 6
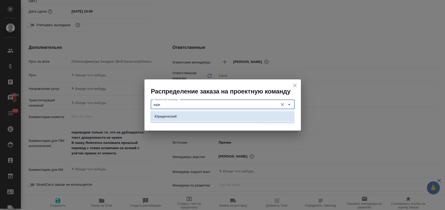
click at [194, 118] on li "Юридический" at bounding box center [222, 116] width 144 height 9
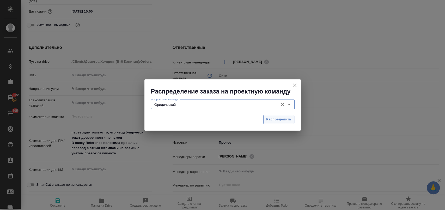
click at [276, 121] on span "Распределить" at bounding box center [278, 119] width 25 height 6
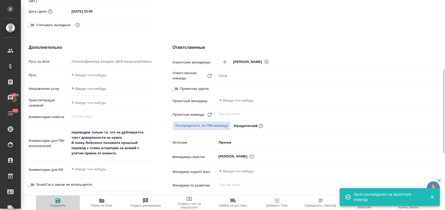
click at [59, 203] on icon "button" at bounding box center [58, 200] width 5 height 5
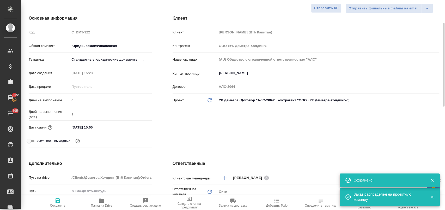
scroll to position [0, 0]
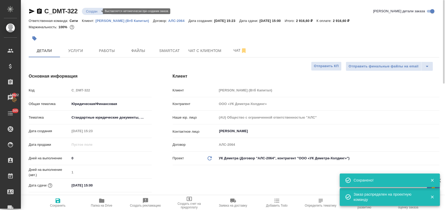
click at [90, 9] on body "🙏 .cls-1 fill:#fff; AWATERA Лофицкая Юлия Владимировна Клиенты Спецификации Зак…" at bounding box center [222, 126] width 445 height 252
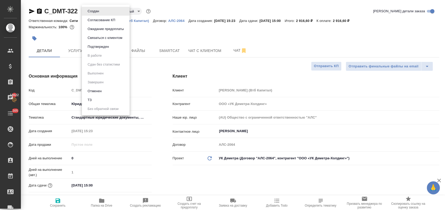
click at [100, 43] on li "Подтвержден" at bounding box center [106, 46] width 48 height 9
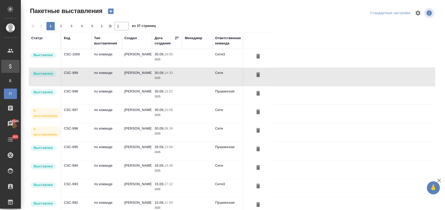
click at [138, 116] on td "[PERSON_NAME]" at bounding box center [137, 114] width 30 height 18
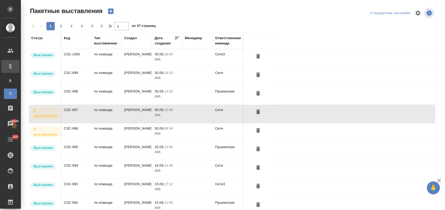
click at [142, 132] on td "[PERSON_NAME]" at bounding box center [137, 132] width 30 height 18
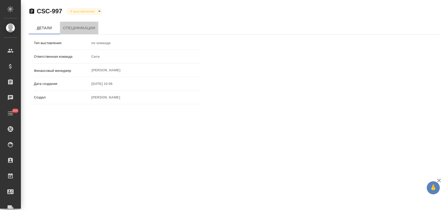
click at [87, 29] on span "Спецификации" at bounding box center [79, 28] width 32 height 7
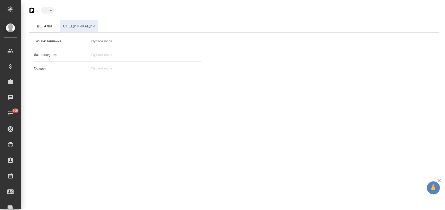
click at [86, 28] on span "Спецификации" at bounding box center [79, 26] width 32 height 7
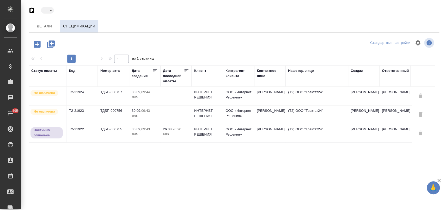
type input "exported"
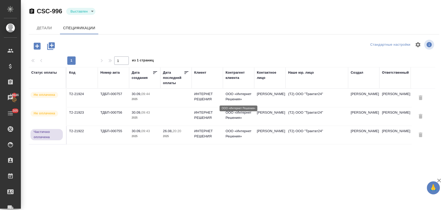
click at [241, 97] on p "ООО «Интернет Решения»" at bounding box center [239, 96] width 26 height 10
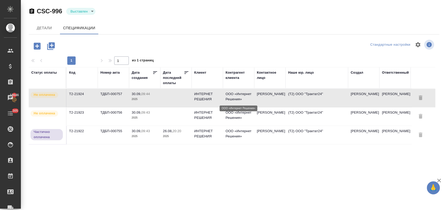
click at [241, 97] on p "ООО «Интернет Решения»" at bounding box center [239, 96] width 26 height 10
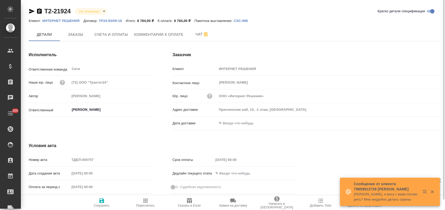
click at [192, 201] on span "Скачать в Excel" at bounding box center [190, 202] width 38 height 10
click at [119, 35] on span "Счета и оплаты" at bounding box center [111, 34] width 34 height 7
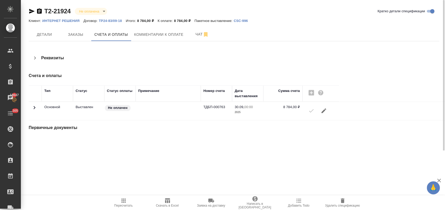
click at [79, 137] on div "Т2-21924 Не оплачена notPayed Кратко детали спецификации Клиент: ИНТЕРНЕТ РЕШЕН…" at bounding box center [234, 75] width 416 height 150
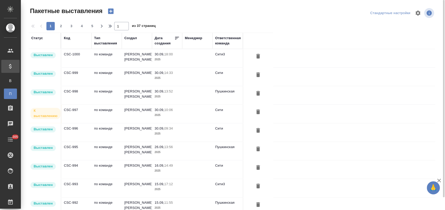
click at [109, 130] on td "по команде" at bounding box center [107, 132] width 30 height 18
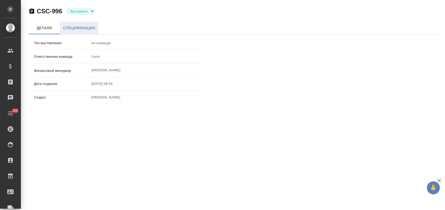
click at [87, 23] on button "Спецификации" at bounding box center [79, 28] width 38 height 13
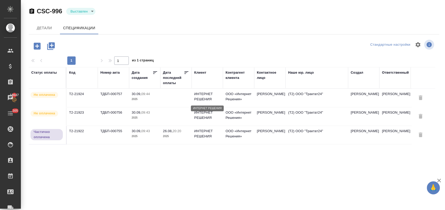
click at [195, 97] on p "ИНТЕРНЕТ РЕШЕНИЯ" at bounding box center [207, 96] width 26 height 10
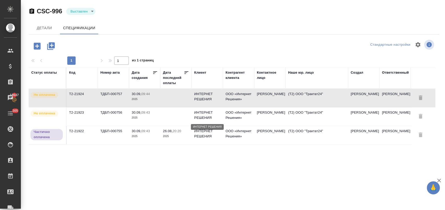
click at [205, 113] on p "ИНТЕРНЕТ РЕШЕНИЯ" at bounding box center [207, 115] width 26 height 10
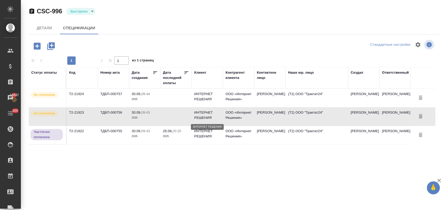
click at [205, 113] on p "ИНТЕРНЕТ РЕШЕНИЯ" at bounding box center [207, 115] width 26 height 10
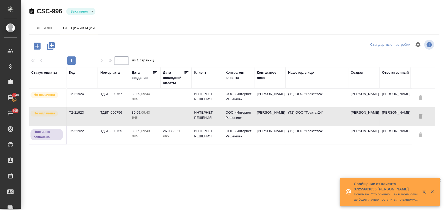
click at [167, 114] on td at bounding box center [175, 116] width 31 height 18
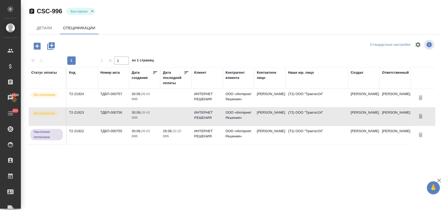
click at [167, 114] on td at bounding box center [175, 116] width 31 height 18
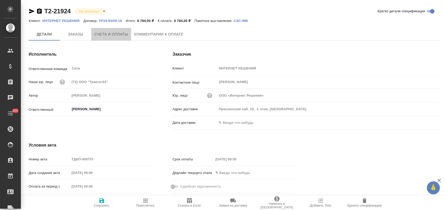
click at [111, 33] on span "Счета и оплаты" at bounding box center [111, 34] width 34 height 7
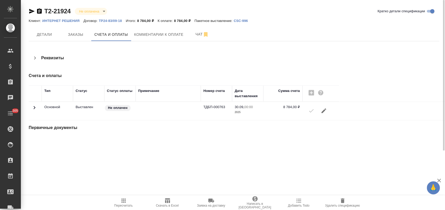
click at [34, 108] on icon at bounding box center [34, 107] width 6 height 6
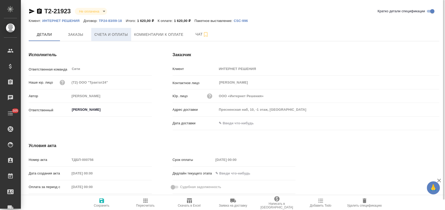
click at [121, 32] on span "Счета и оплаты" at bounding box center [111, 34] width 34 height 7
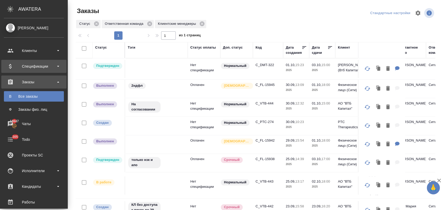
click at [25, 68] on div "Спецификации" at bounding box center [34, 66] width 60 height 8
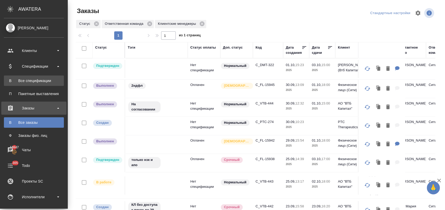
click at [36, 77] on link "В Все спецификации" at bounding box center [34, 80] width 60 height 10
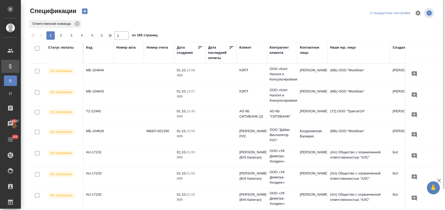
click at [249, 46] on div "Клиент" at bounding box center [245, 47] width 12 height 5
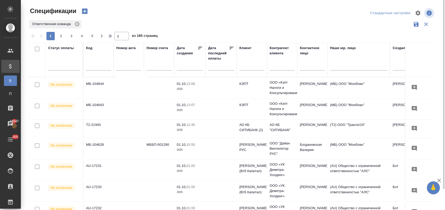
click at [256, 69] on input "text" at bounding box center [251, 67] width 25 height 7
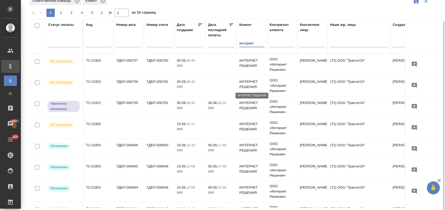
type input "интернет"
click at [254, 82] on p "ИНТЕРНЕТ РЕШЕНИЯ" at bounding box center [251, 84] width 25 height 10
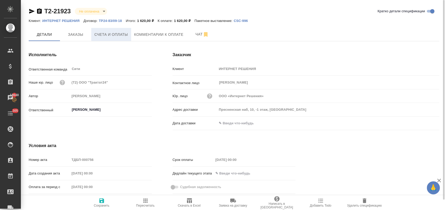
click at [107, 33] on span "Счета и оплаты" at bounding box center [111, 34] width 34 height 7
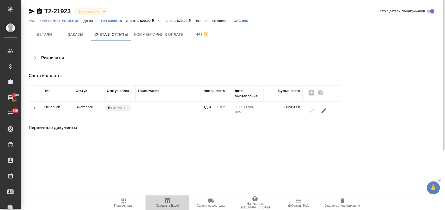
click at [172, 200] on span "Скачать в Excel" at bounding box center [168, 202] width 38 height 10
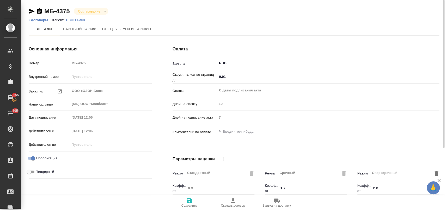
click at [31, 11] on icon "button" at bounding box center [32, 11] width 6 height 6
click at [78, 20] on p "ОЗОН Банк" at bounding box center [77, 20] width 23 height 4
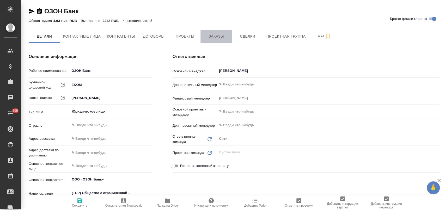
click at [220, 35] on span "Заказы" at bounding box center [216, 36] width 25 height 7
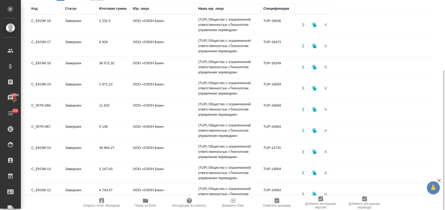
scroll to position [80, 0]
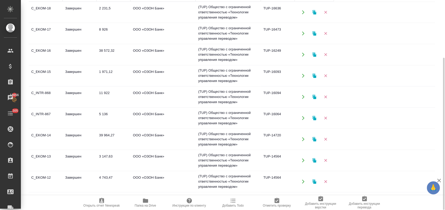
click at [439, 23] on div "ОЗОН Банк Кратко детали клиента Общая сумма 4.93 тыс. RUB Выставлено: 2232 RUB …" at bounding box center [234, 64] width 416 height 289
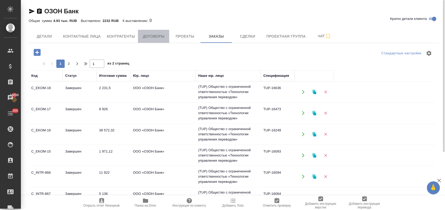
click at [155, 33] on span "Договоры" at bounding box center [153, 36] width 25 height 7
